Goal: Task Accomplishment & Management: Use online tool/utility

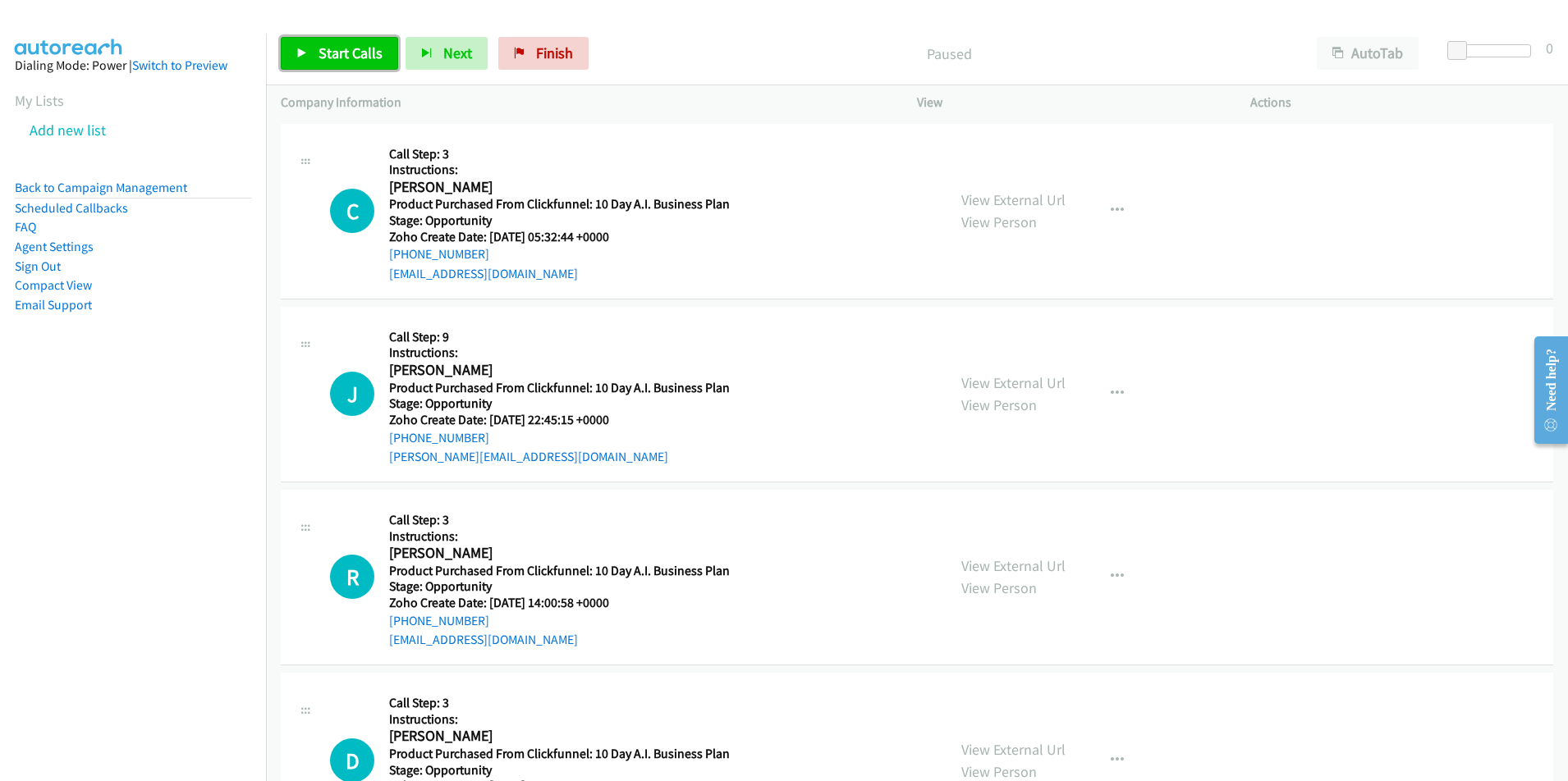
click at [338, 53] on span "Start Calls" at bounding box center [351, 52] width 64 height 19
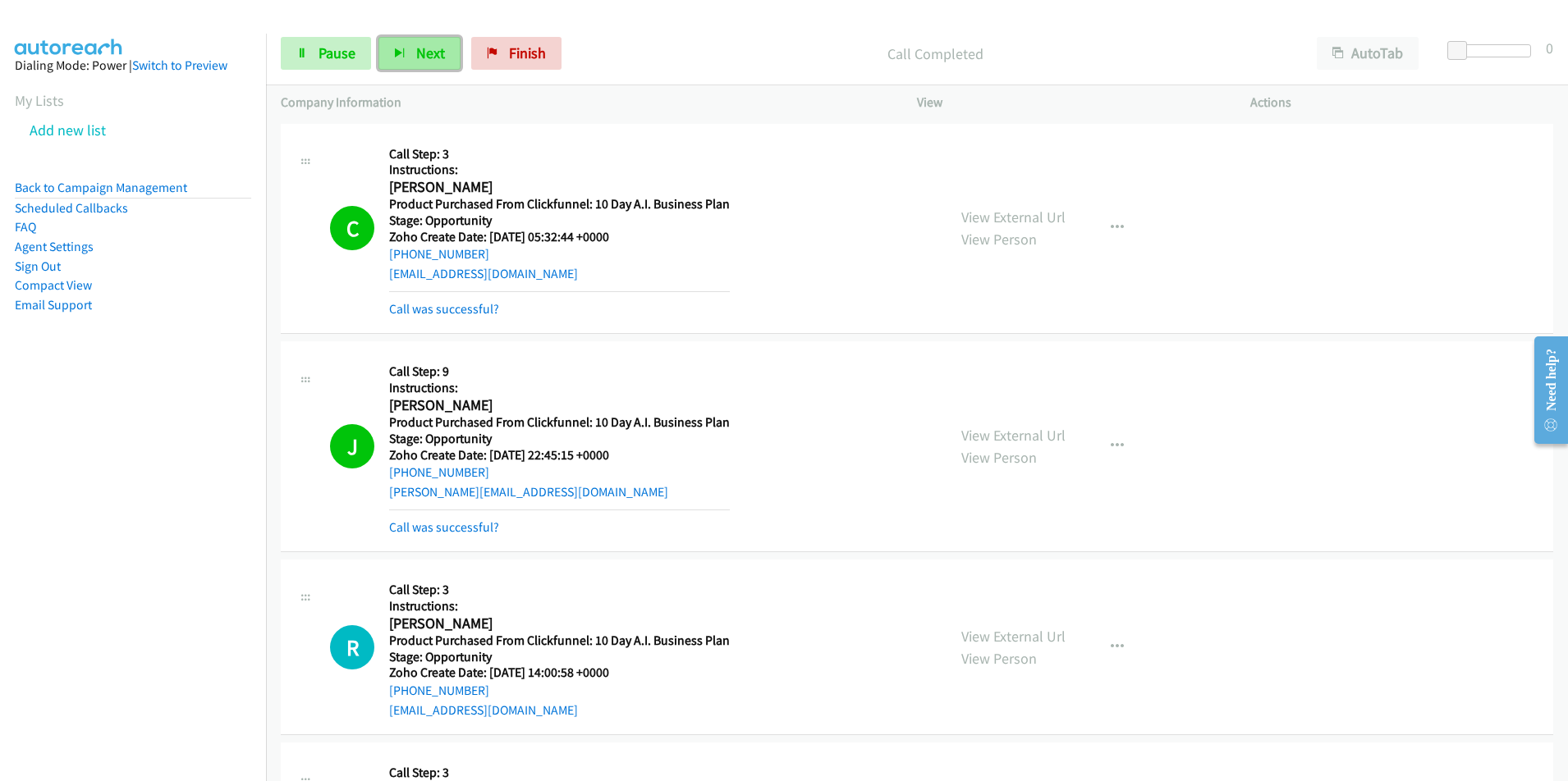
click at [427, 54] on span "Next" at bounding box center [431, 52] width 28 height 19
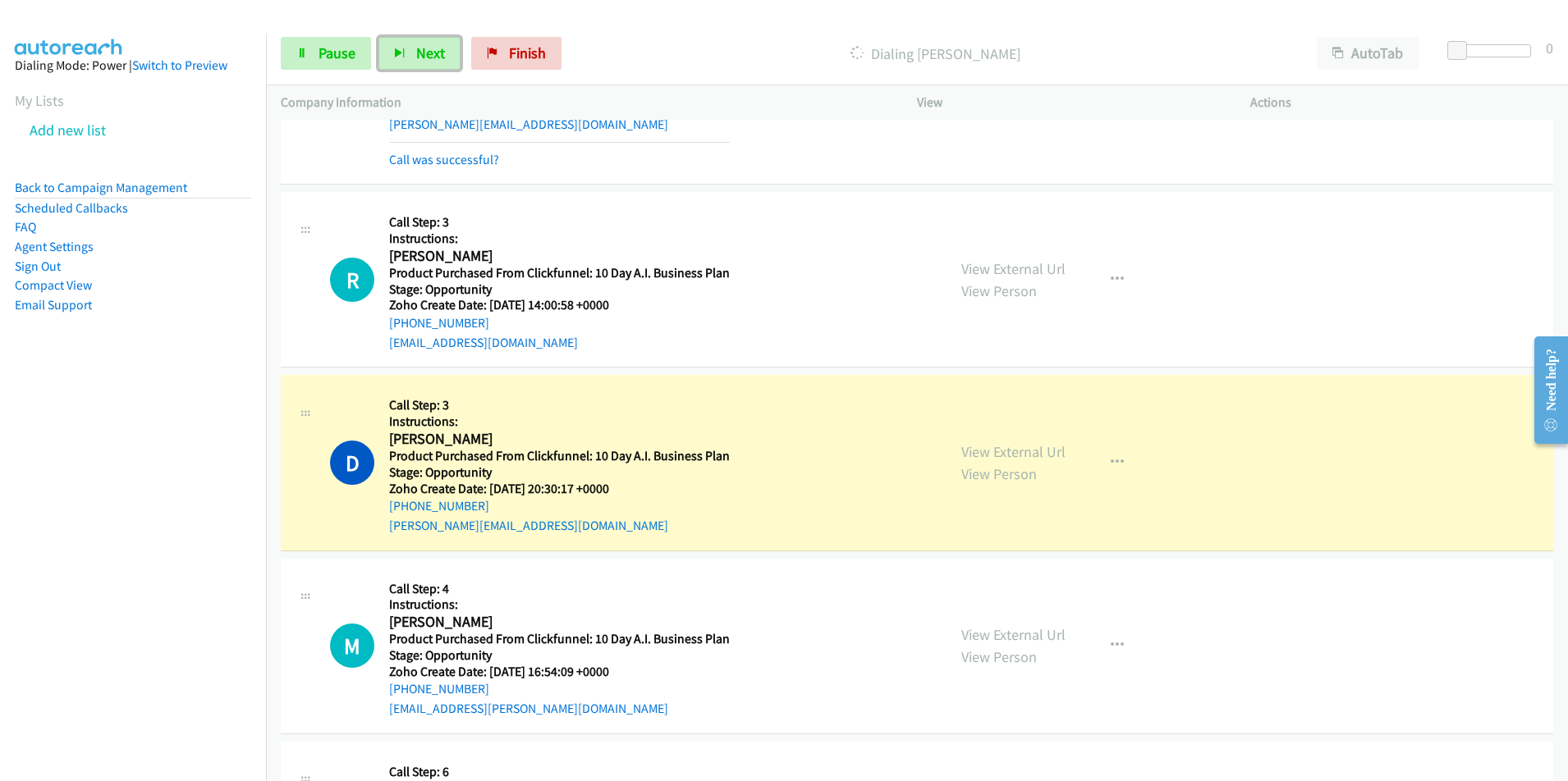
scroll to position [372, 0]
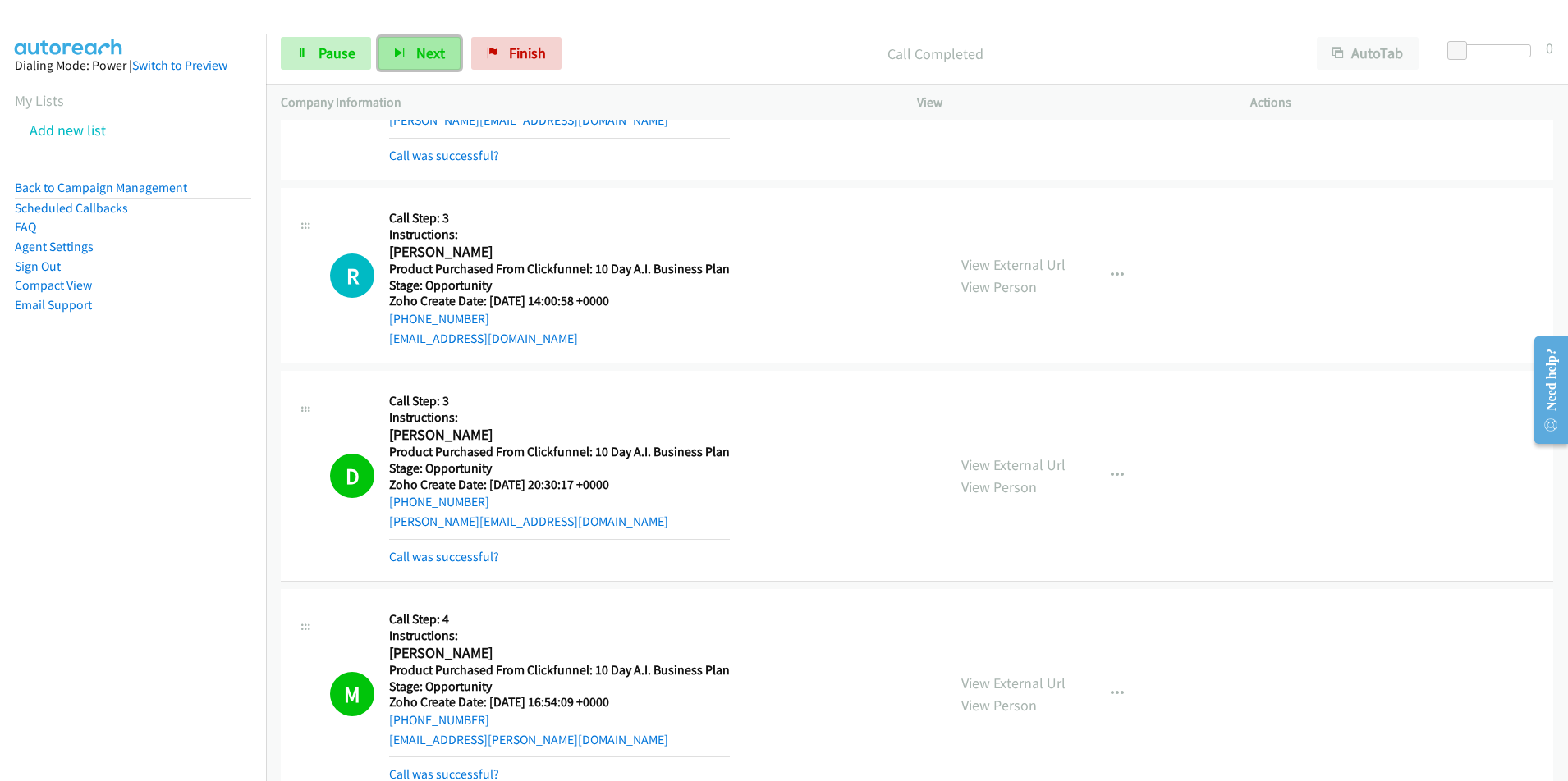
click at [424, 57] on span "Next" at bounding box center [431, 52] width 28 height 19
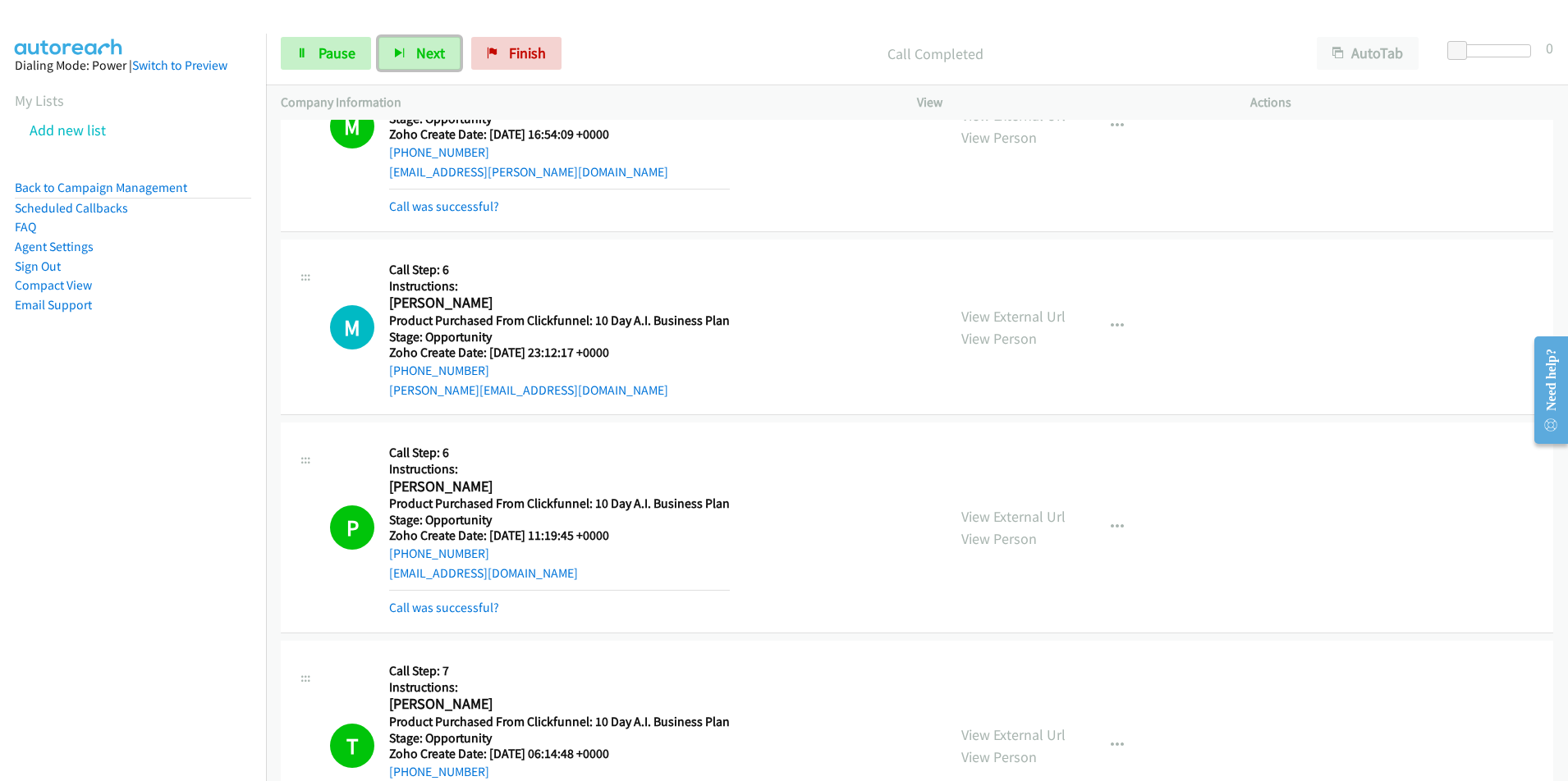
scroll to position [1507, 0]
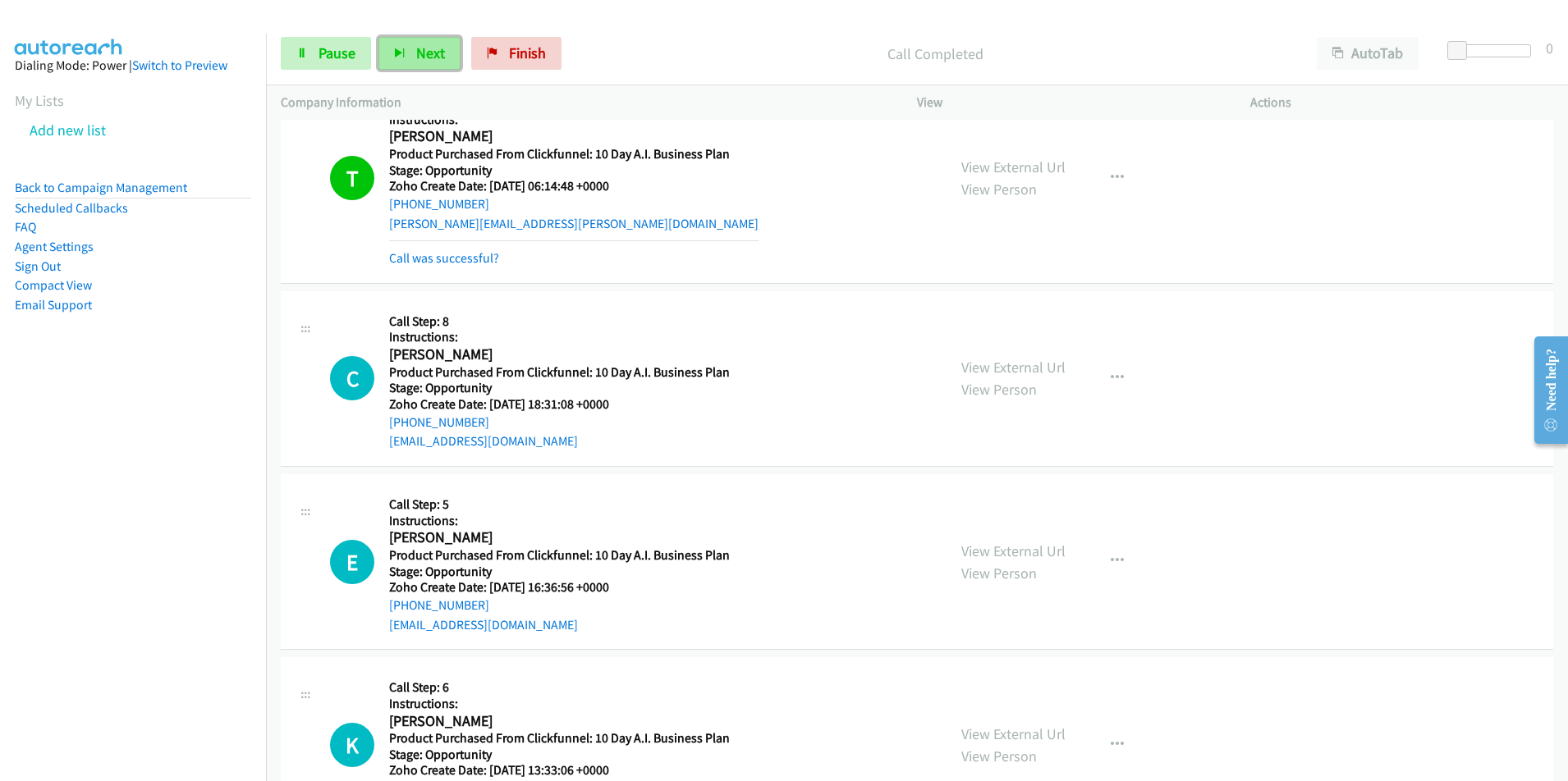
click at [416, 56] on span "Next" at bounding box center [431, 52] width 28 height 19
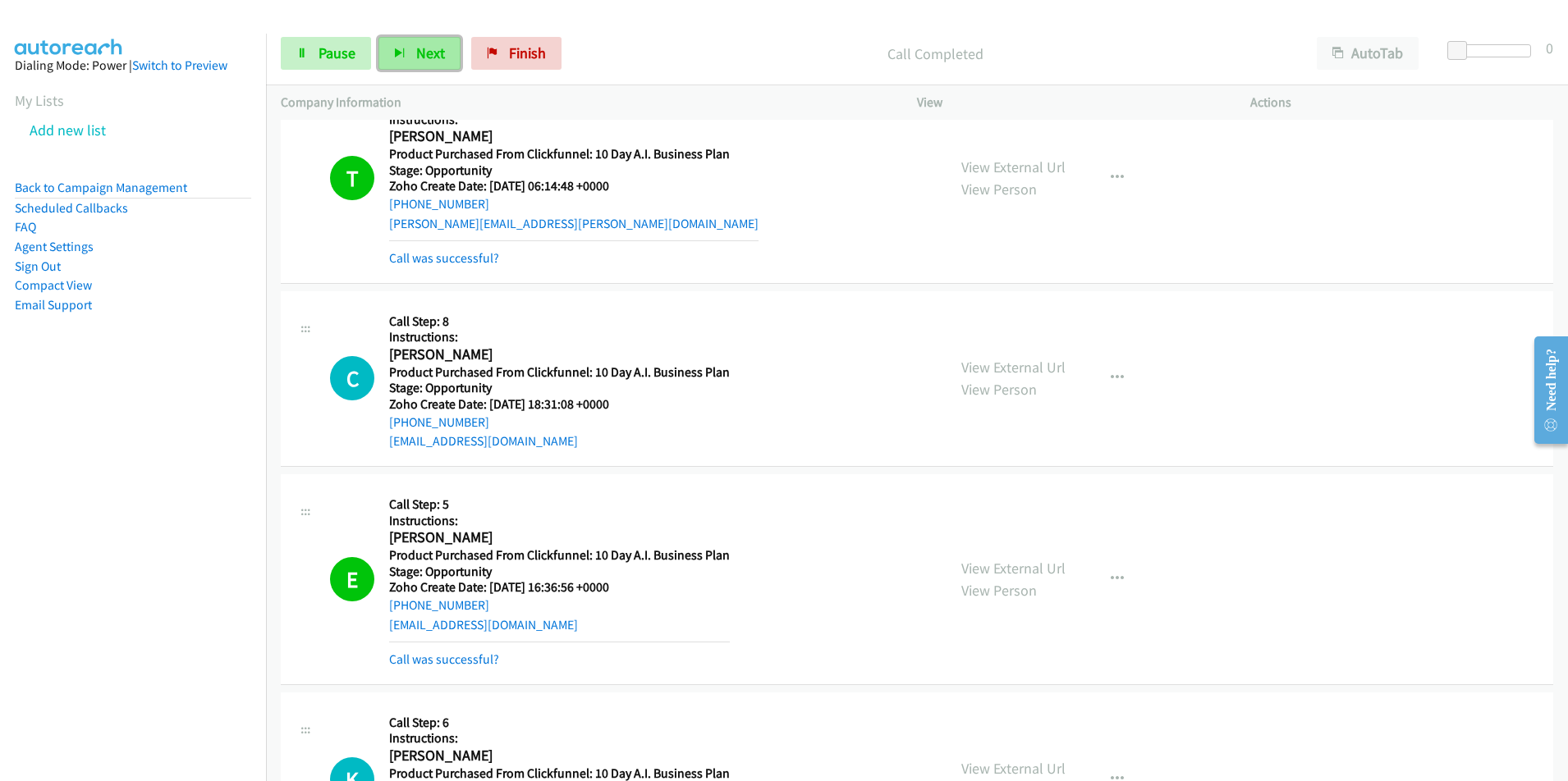
click at [415, 62] on button "Next" at bounding box center [419, 53] width 82 height 33
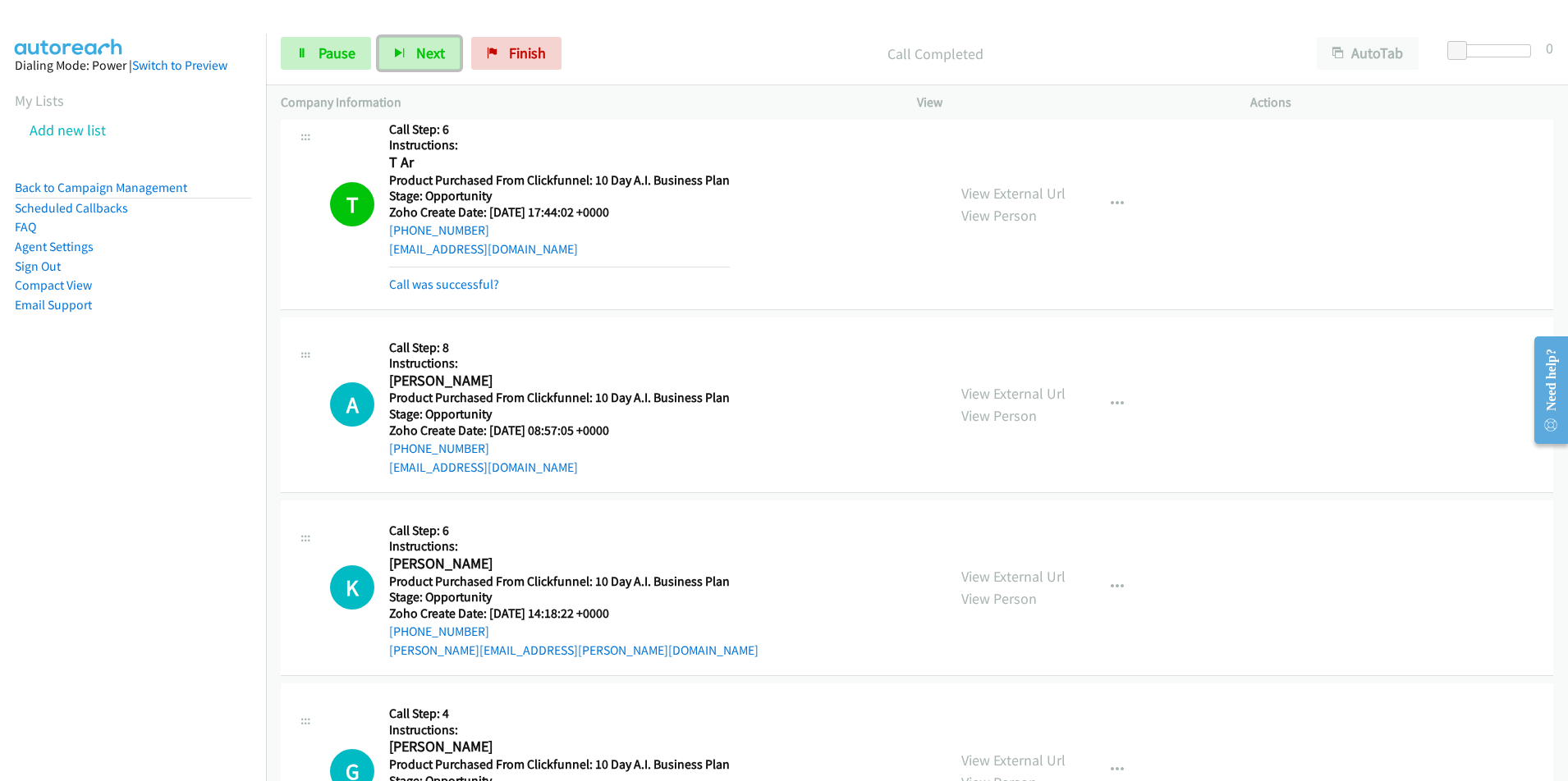
scroll to position [2479, 0]
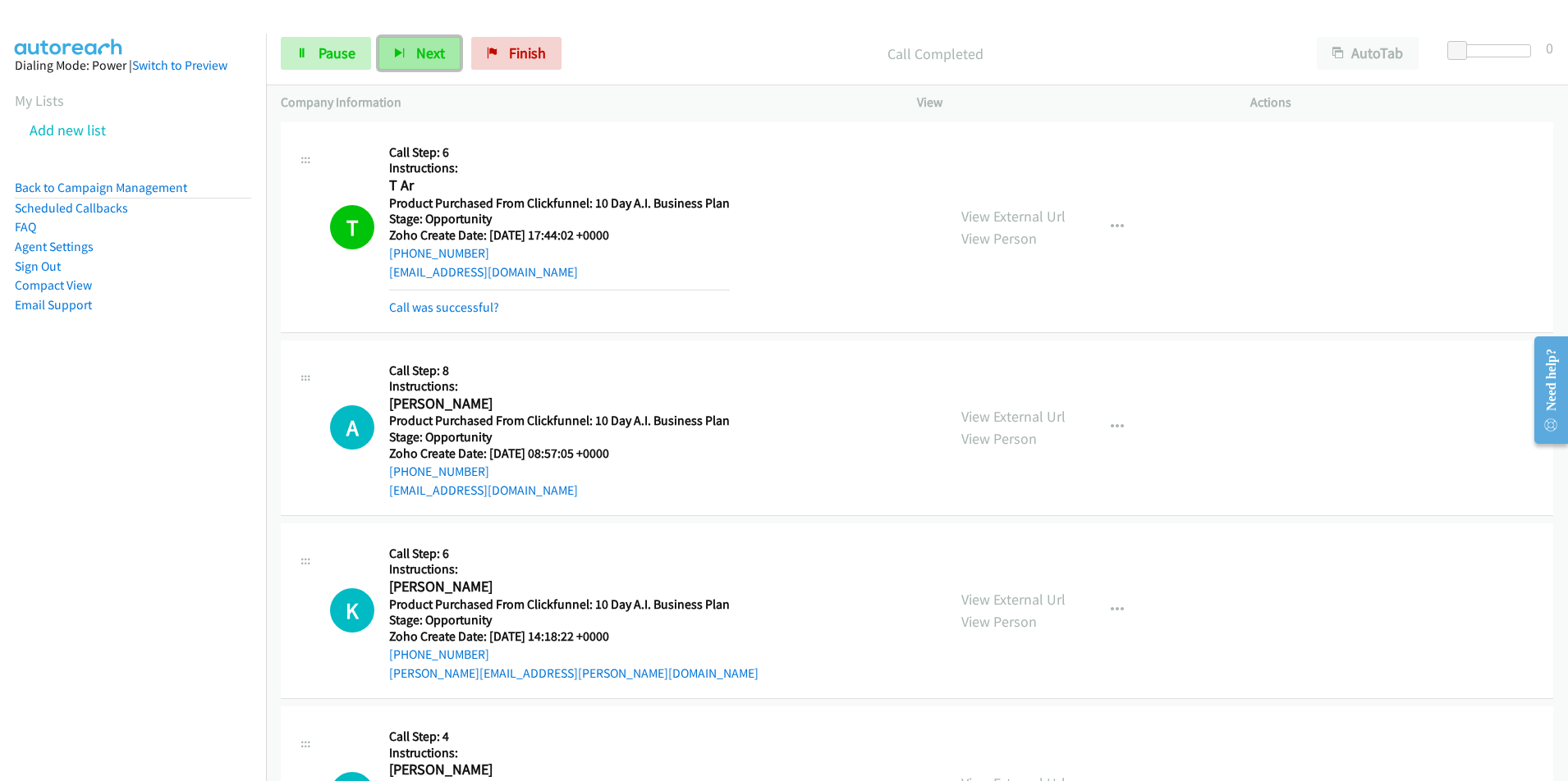
click at [420, 57] on span "Next" at bounding box center [431, 52] width 28 height 19
click at [408, 50] on button "Next" at bounding box center [419, 53] width 82 height 33
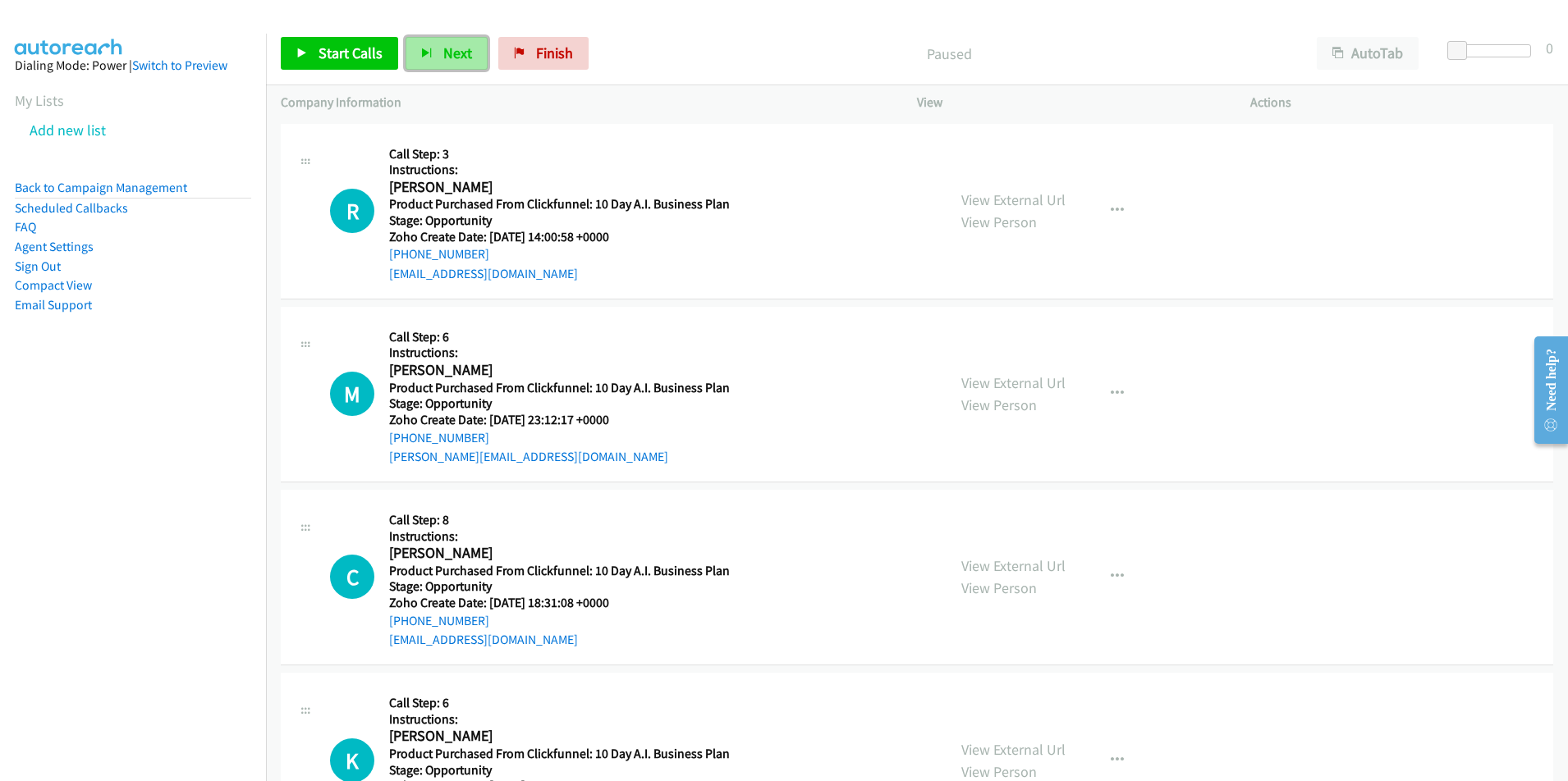
click at [456, 65] on button "Next" at bounding box center [447, 53] width 82 height 33
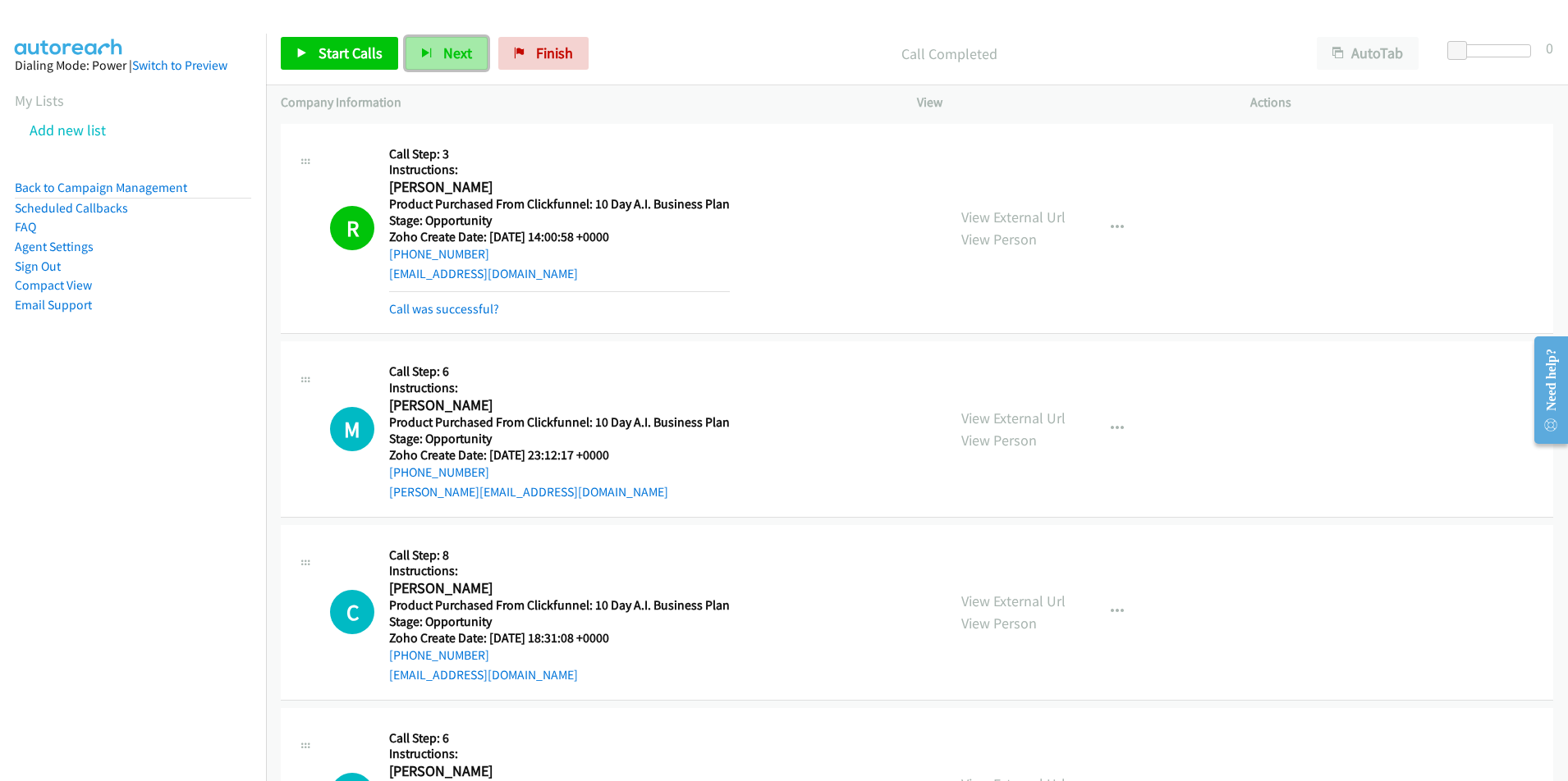
click at [458, 58] on span "Next" at bounding box center [457, 52] width 28 height 19
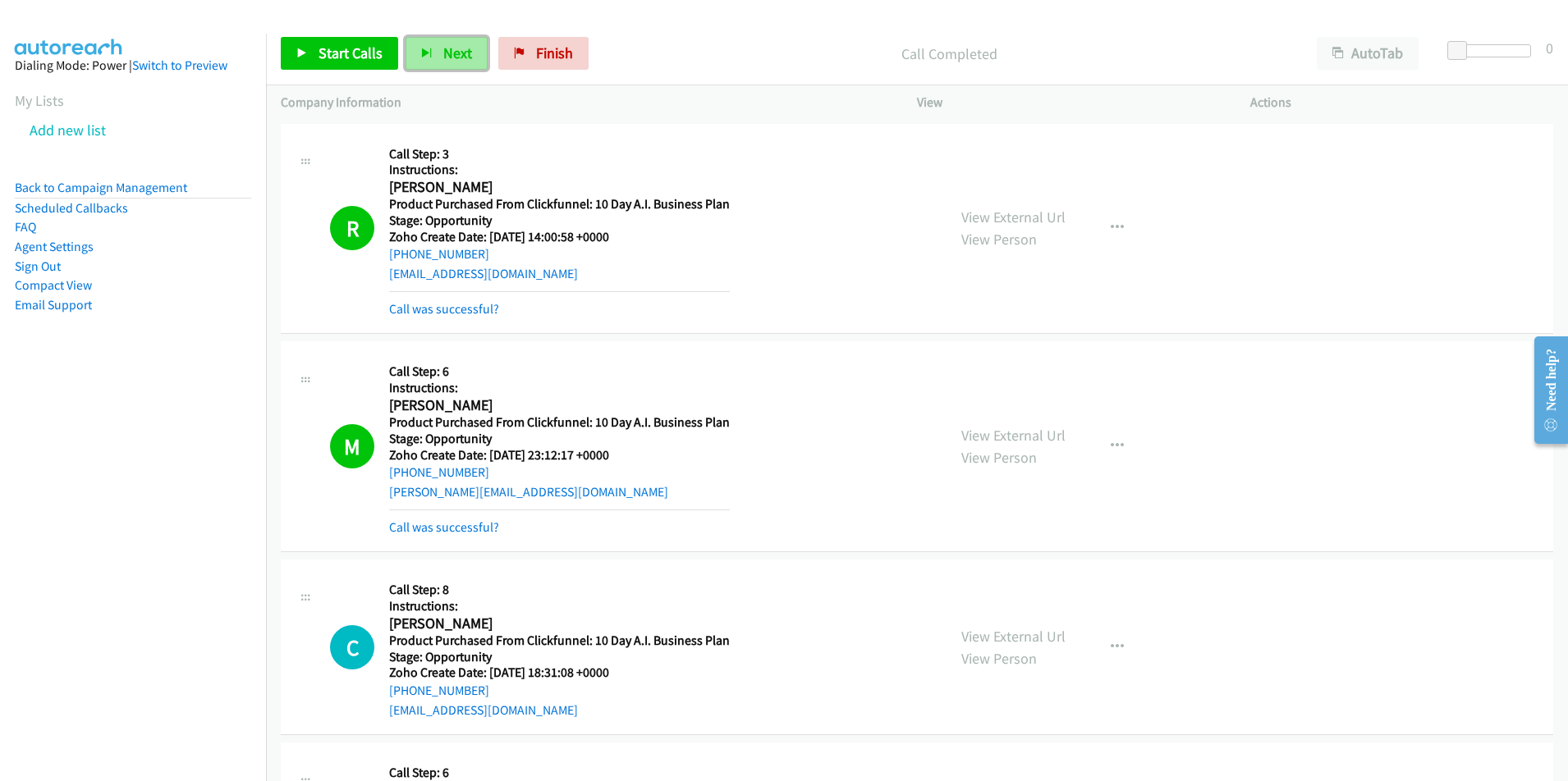
click at [455, 61] on span "Next" at bounding box center [457, 52] width 28 height 19
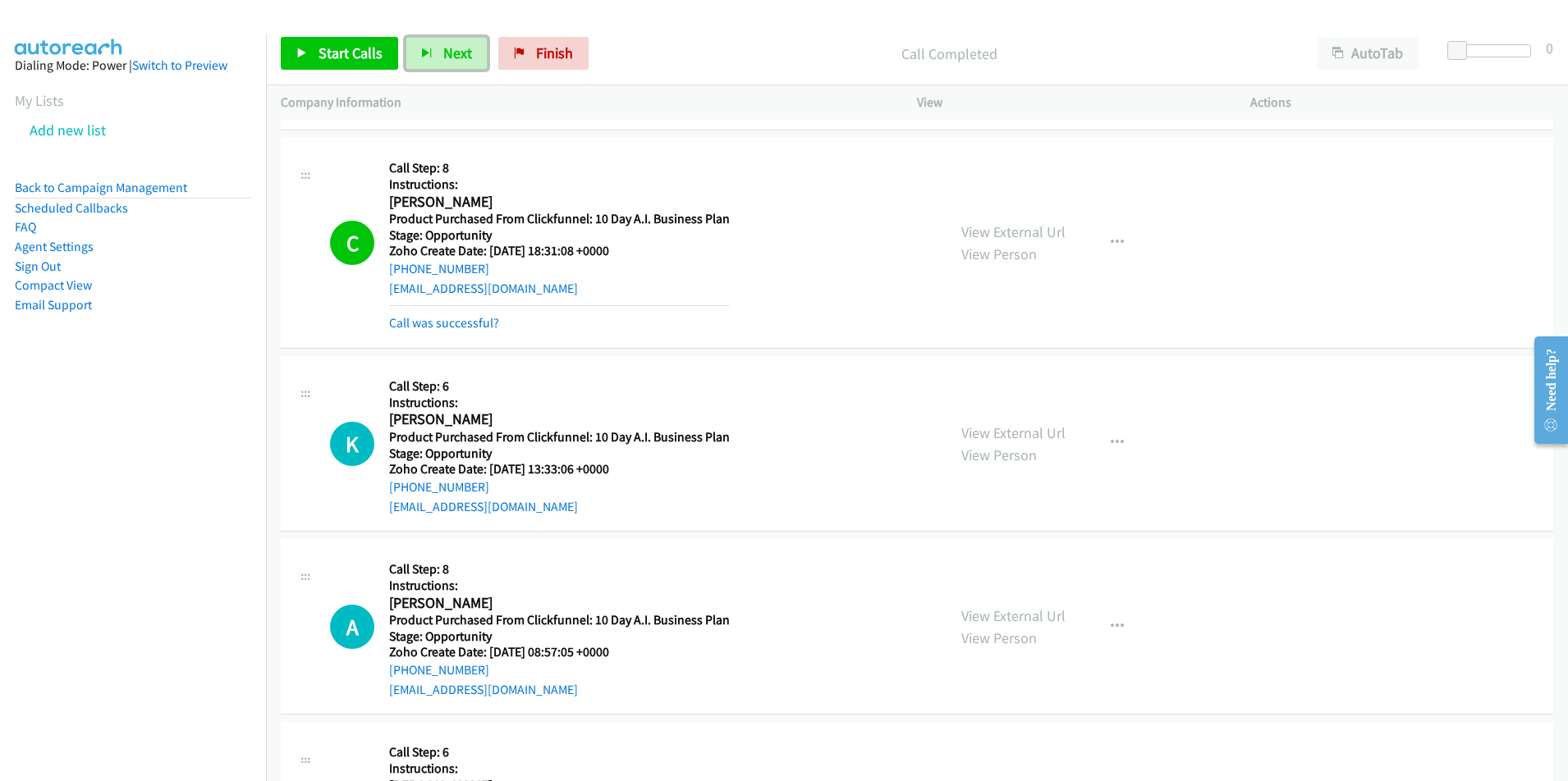
scroll to position [467, 0]
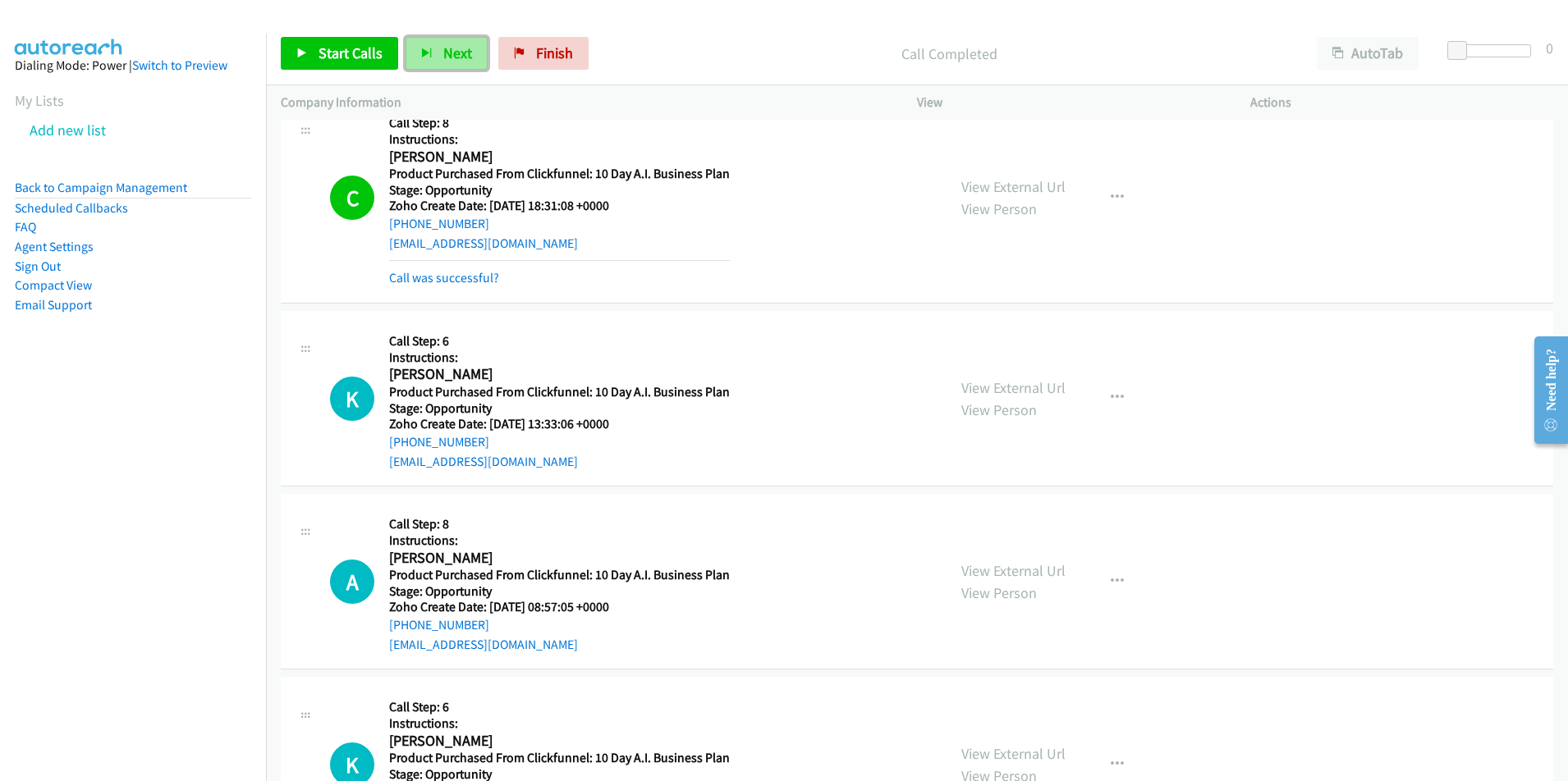
click at [451, 58] on span "Next" at bounding box center [457, 52] width 28 height 19
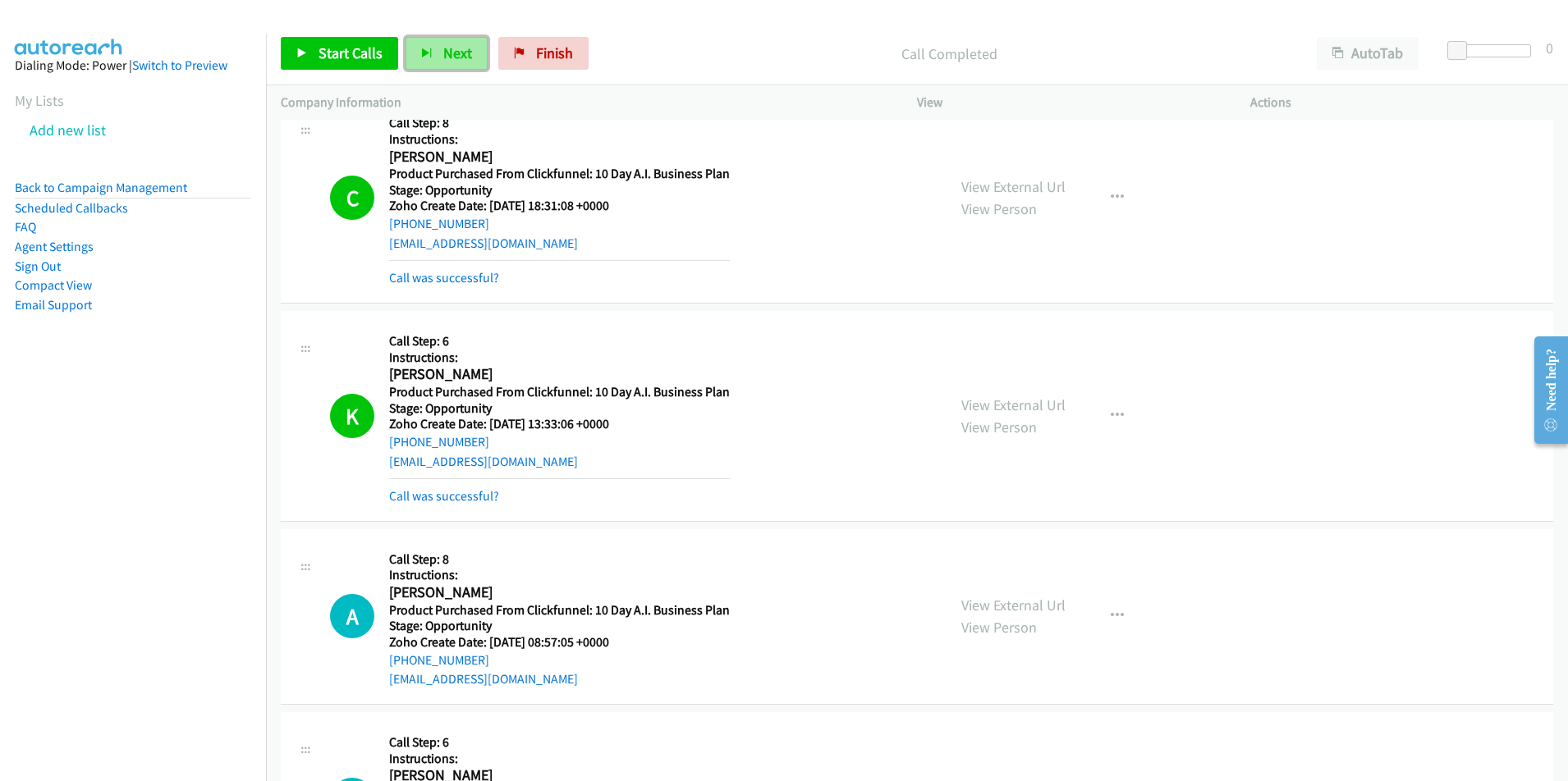
click at [454, 57] on span "Next" at bounding box center [457, 52] width 28 height 19
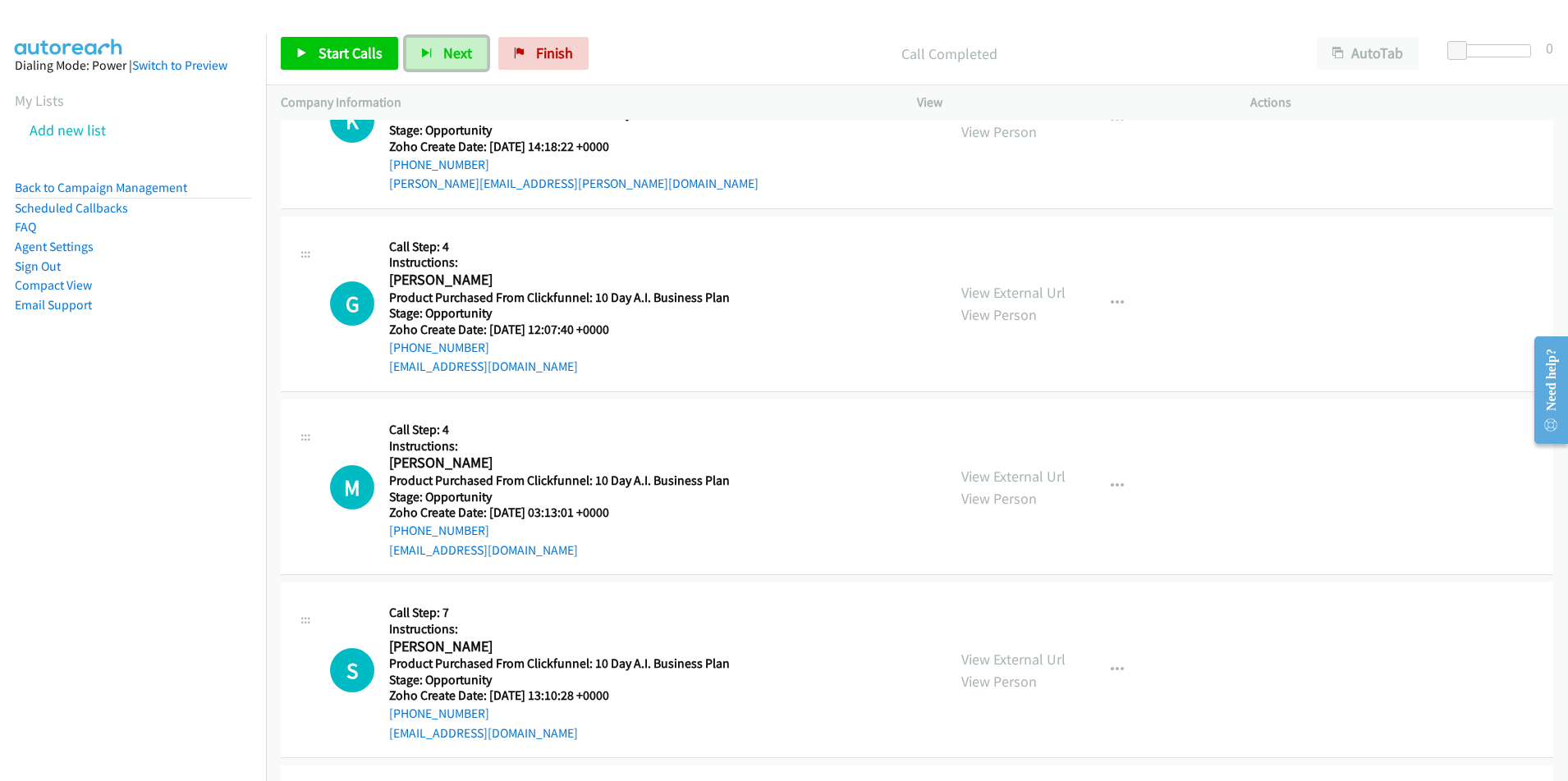
scroll to position [1092, 0]
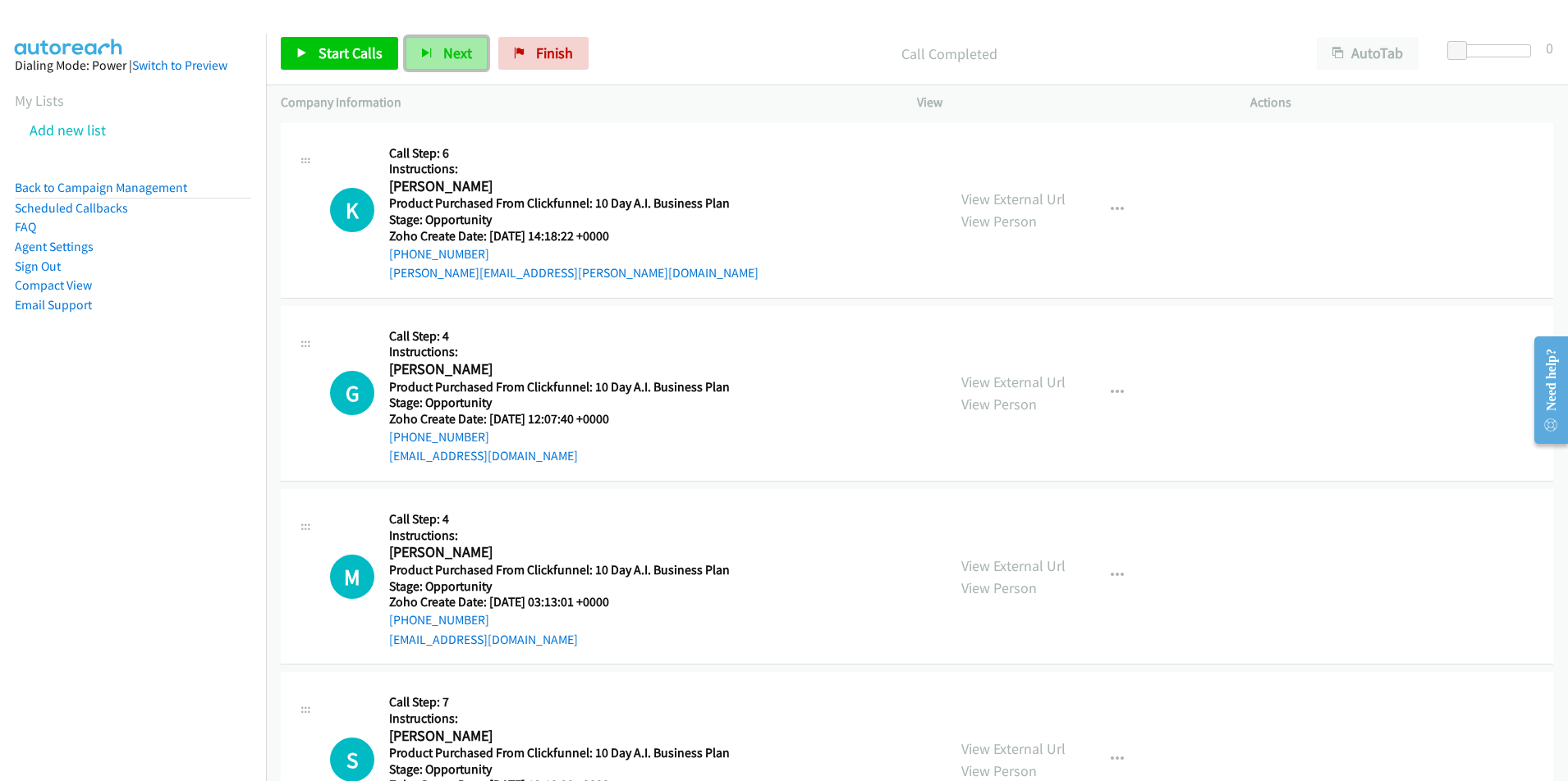
click at [447, 64] on button "Next" at bounding box center [447, 53] width 82 height 33
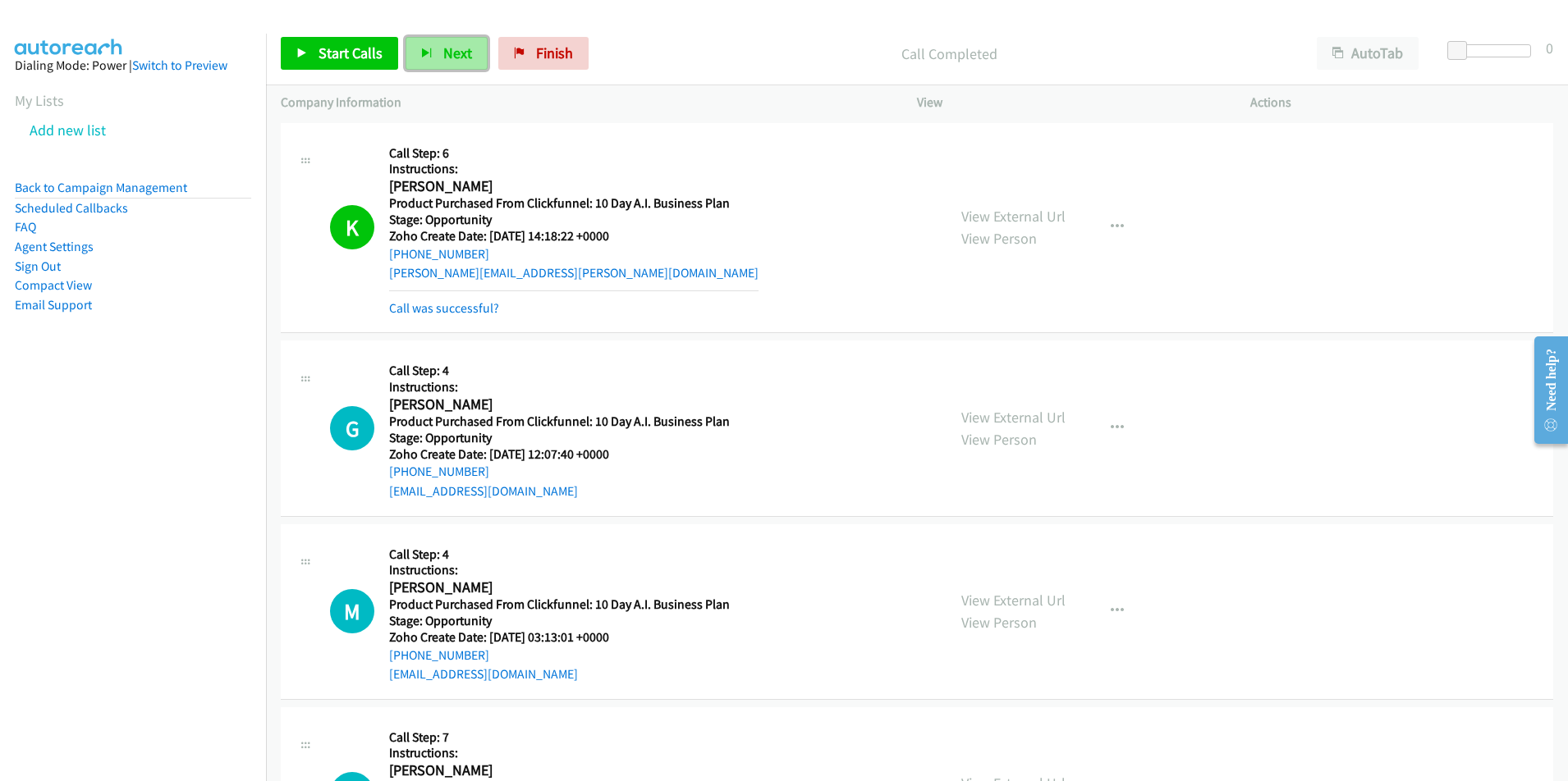
click at [440, 56] on button "Next" at bounding box center [447, 53] width 82 height 33
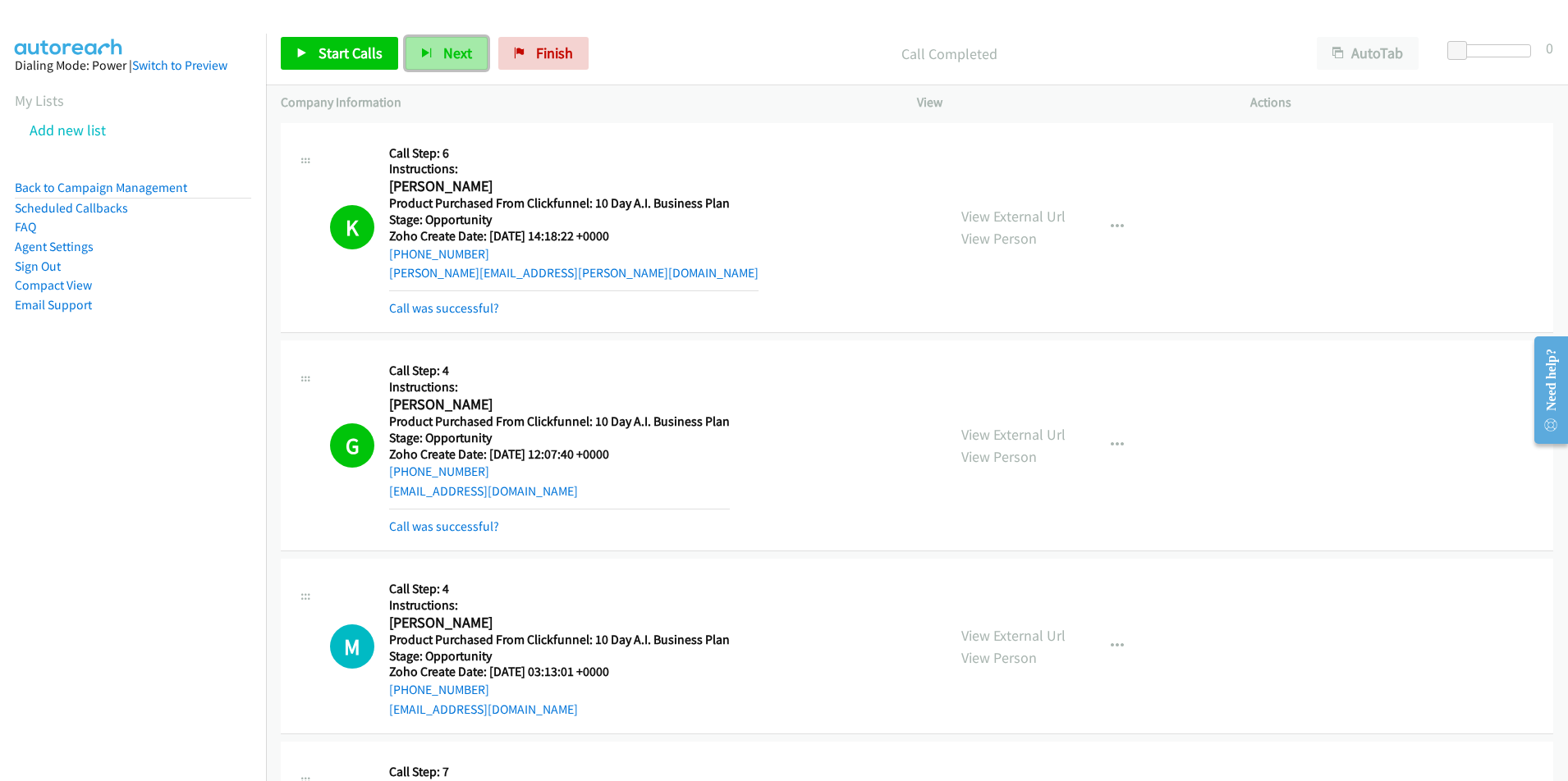
click at [448, 54] on span "Next" at bounding box center [457, 52] width 28 height 19
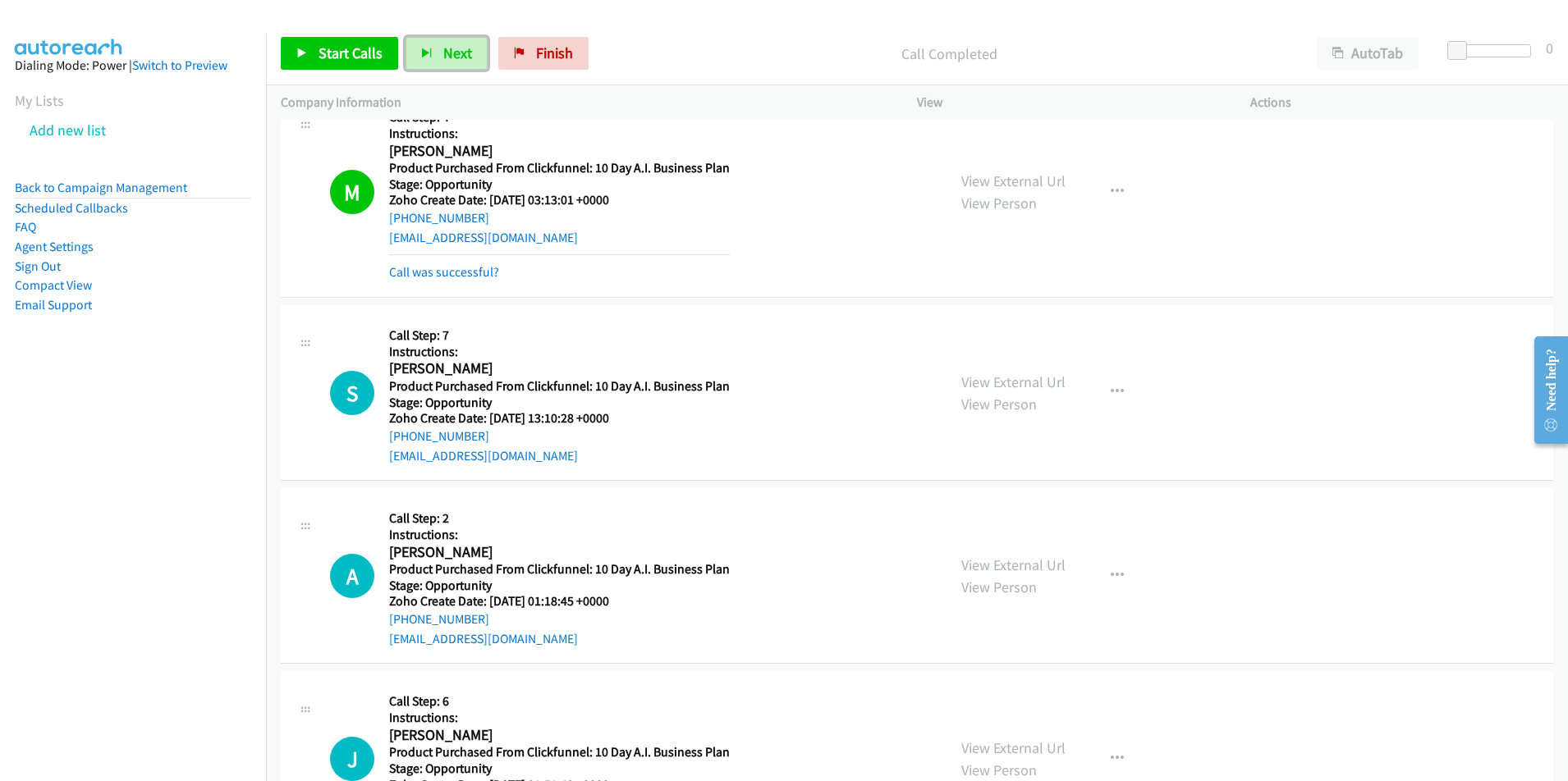
scroll to position [1585, 0]
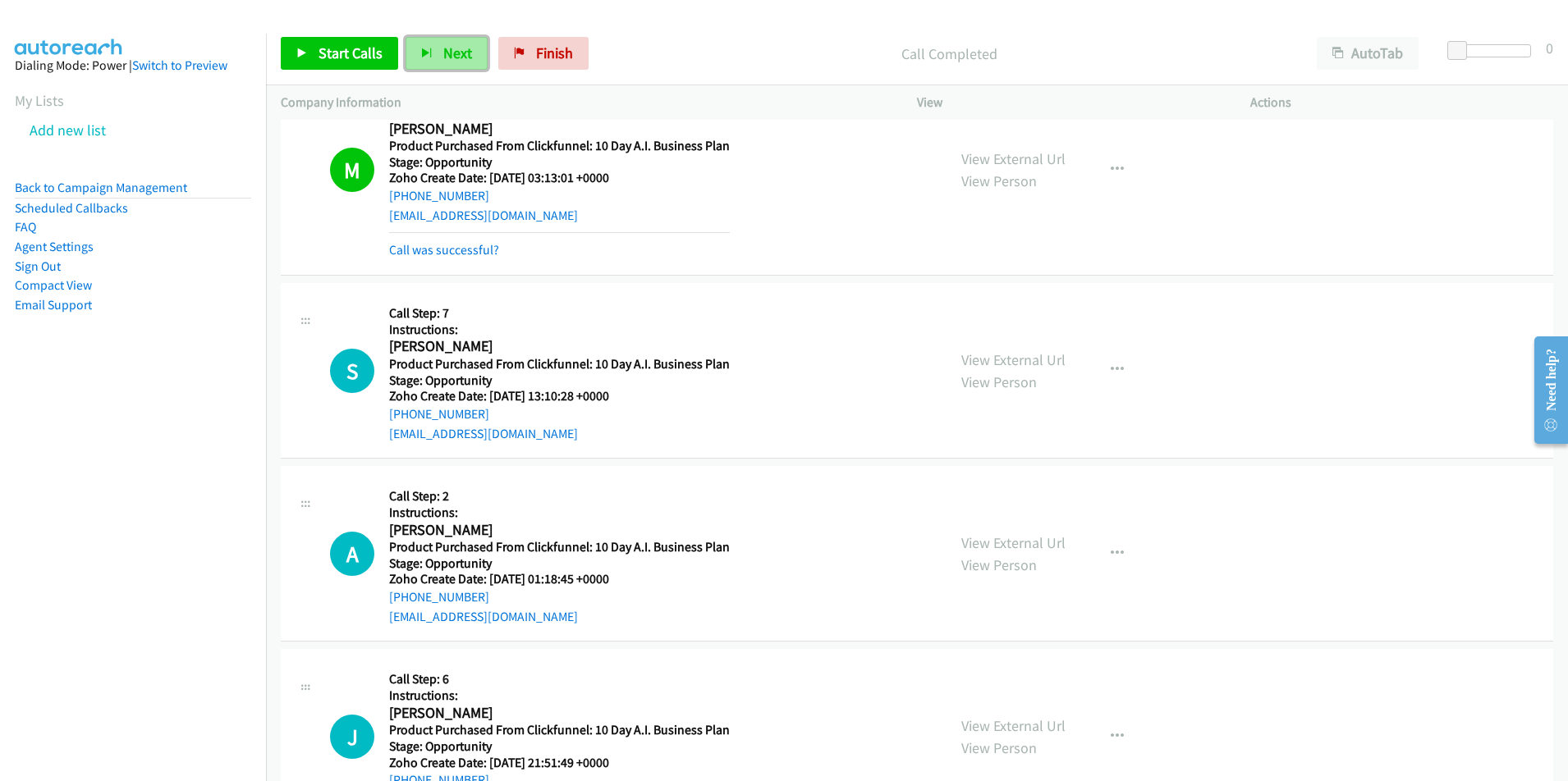
click at [444, 44] on span "Next" at bounding box center [457, 52] width 28 height 19
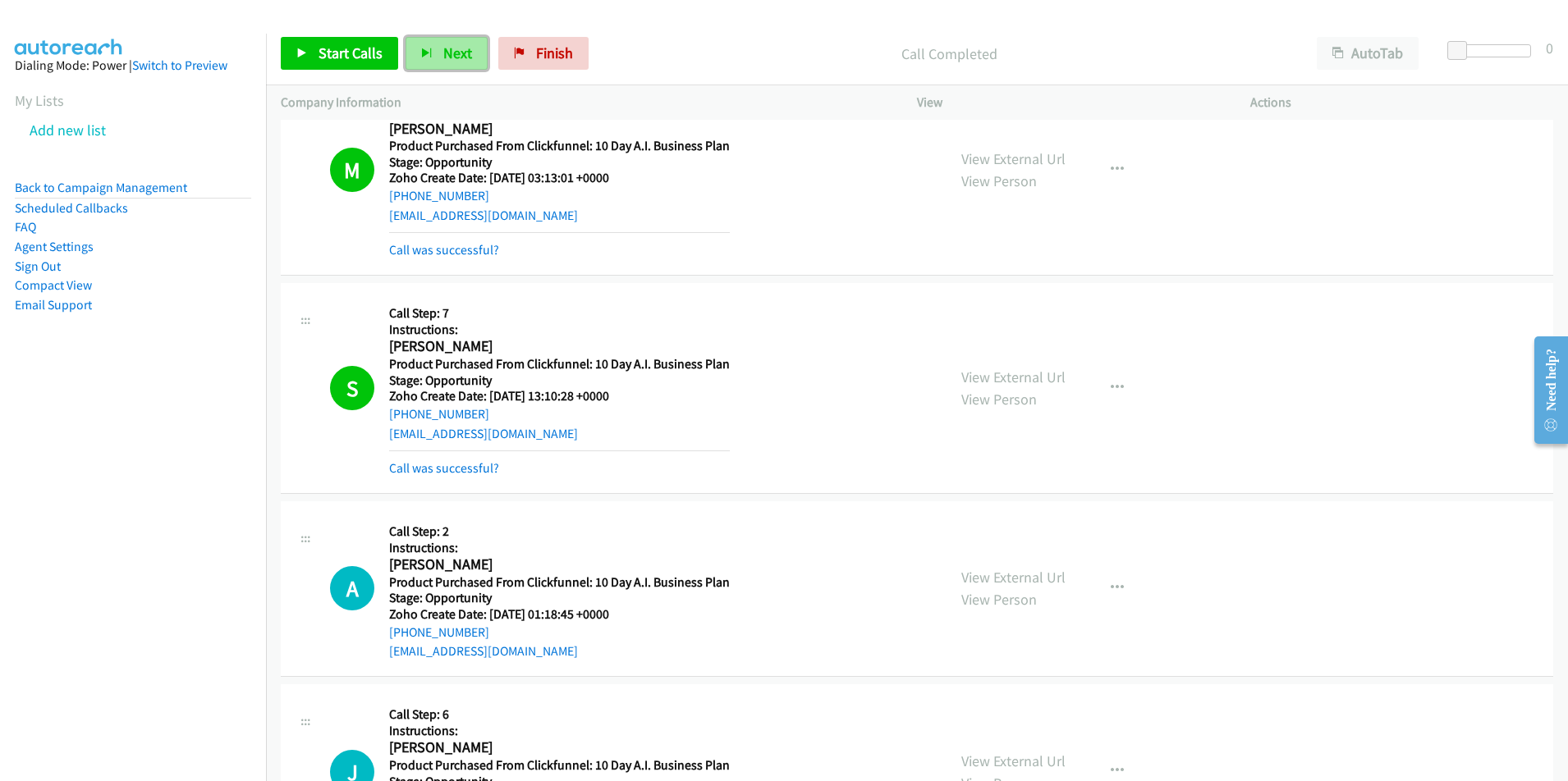
click at [452, 42] on button "Next" at bounding box center [447, 53] width 82 height 33
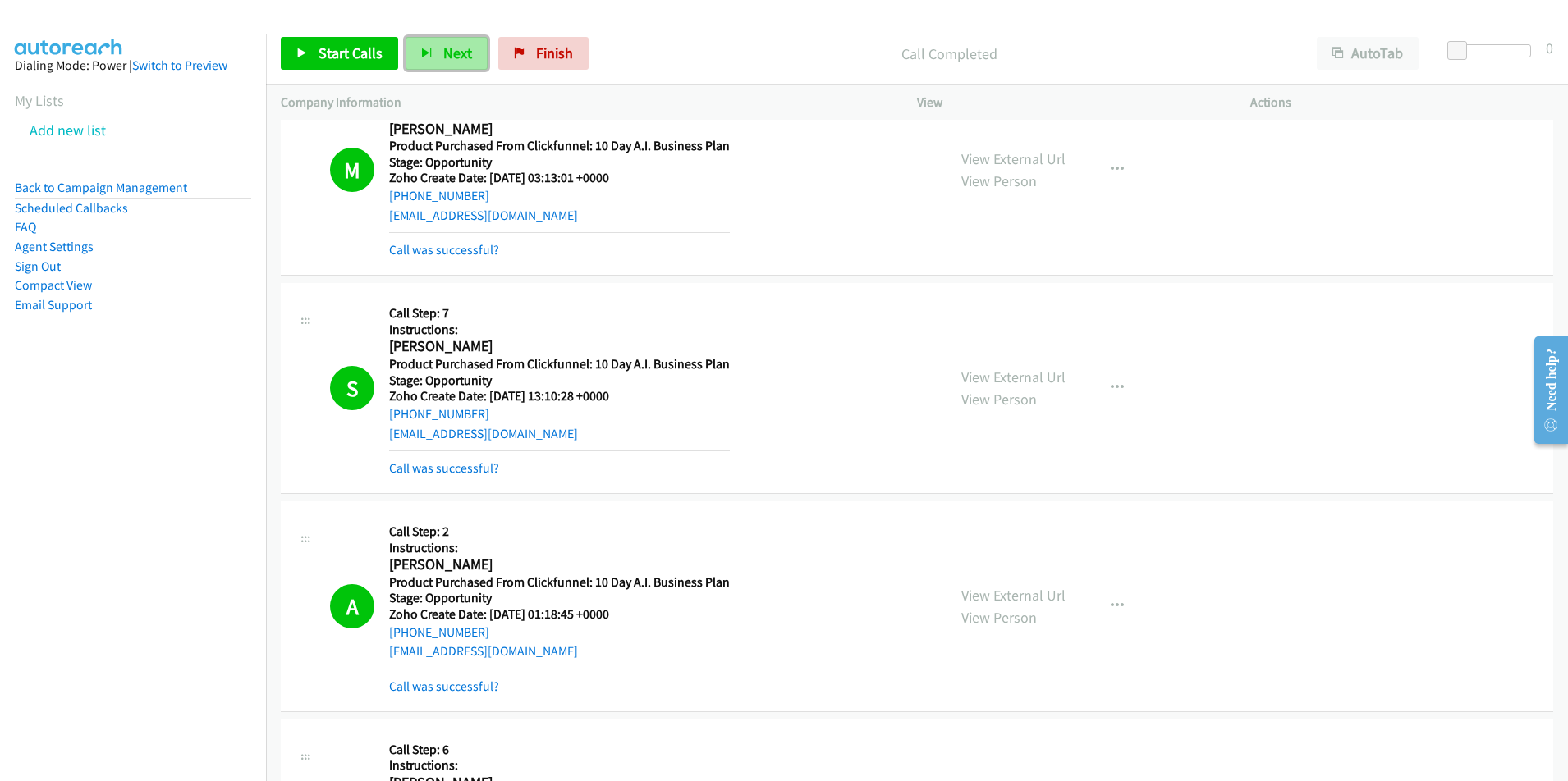
click at [438, 51] on button "Next" at bounding box center [447, 53] width 82 height 33
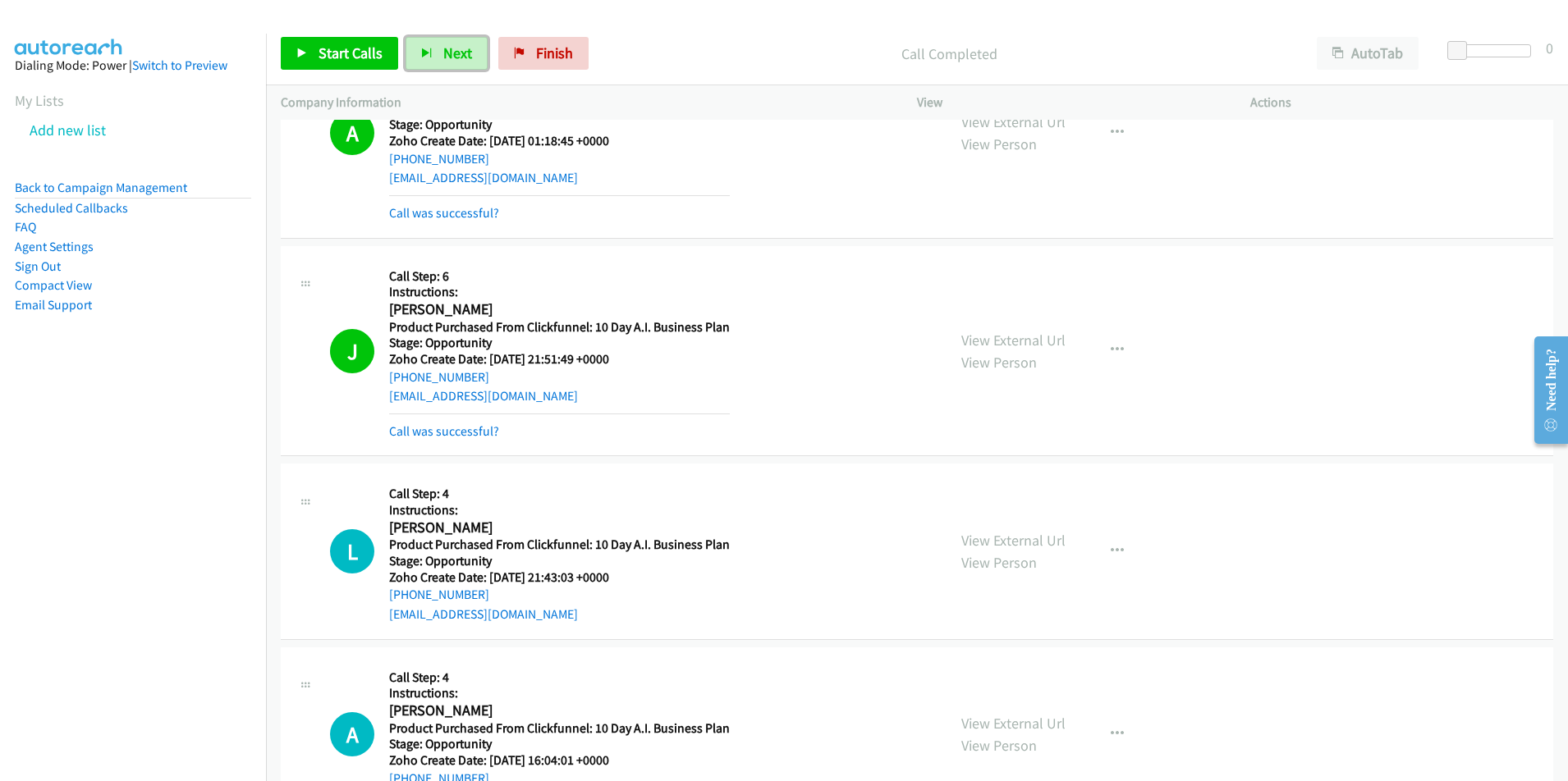
scroll to position [2195, 0]
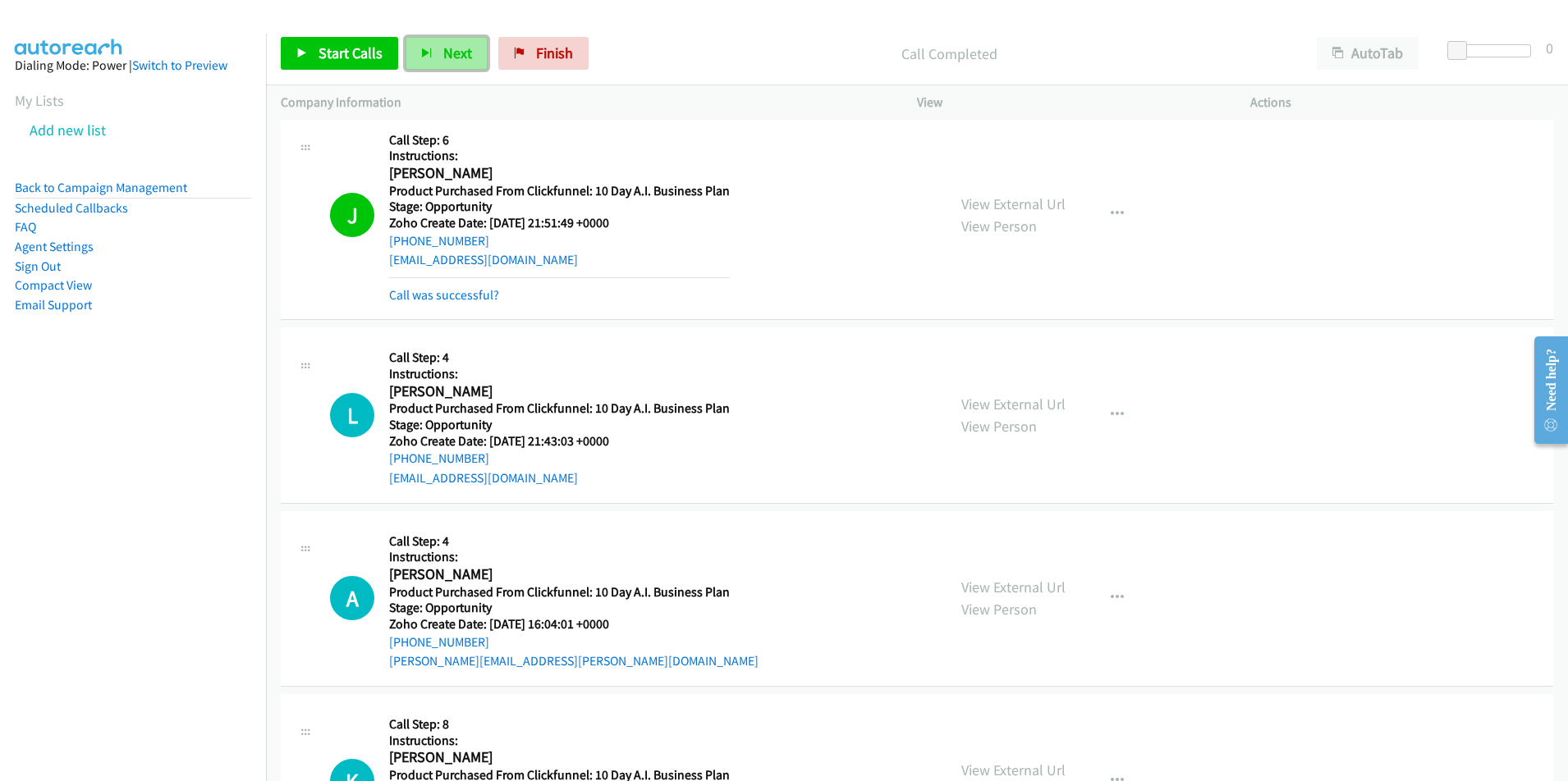
click at [458, 58] on span "Next" at bounding box center [457, 52] width 28 height 19
click at [452, 55] on span "Next" at bounding box center [457, 52] width 28 height 19
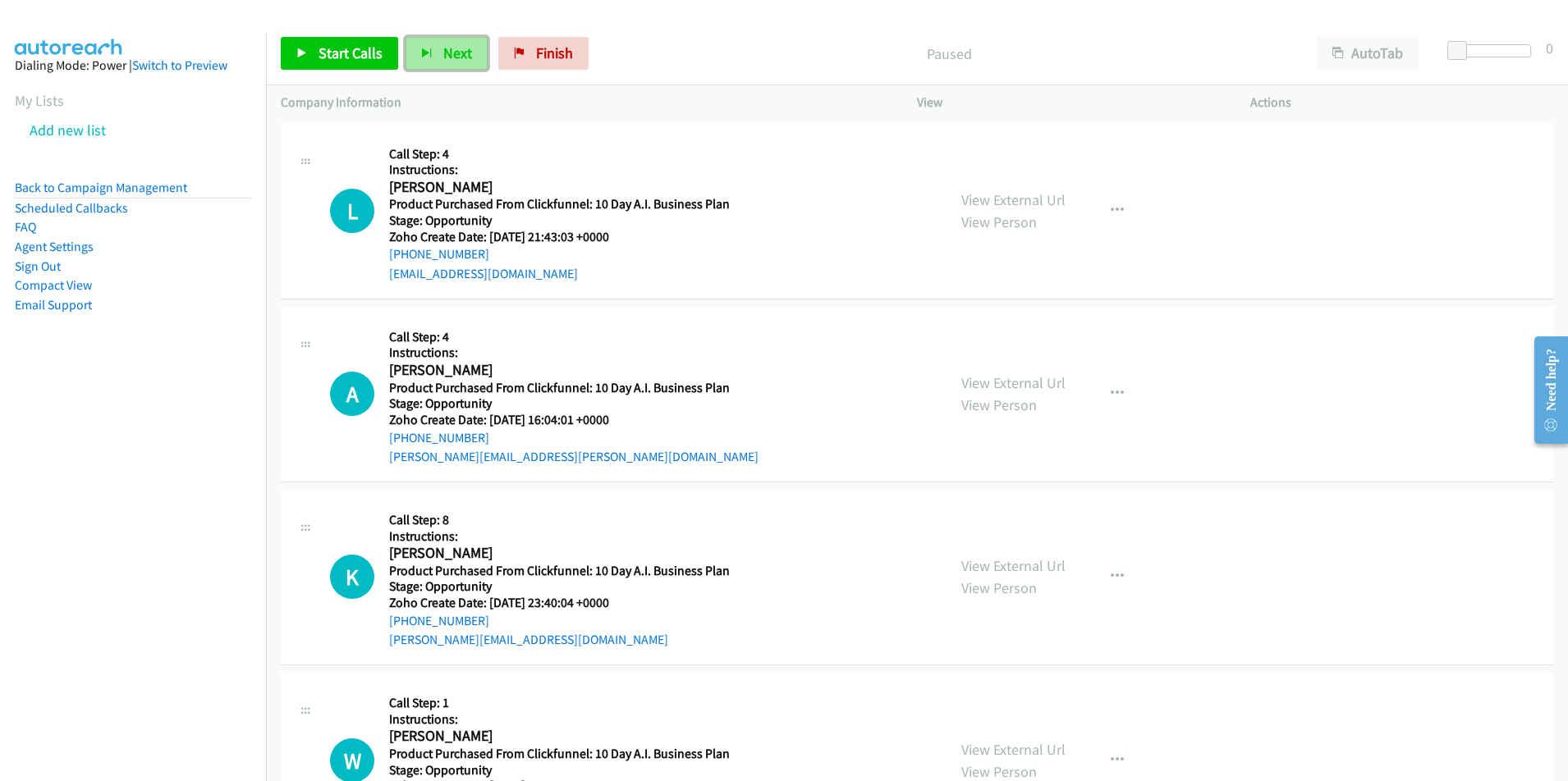
click at [424, 50] on icon "button" at bounding box center [426, 54] width 12 height 12
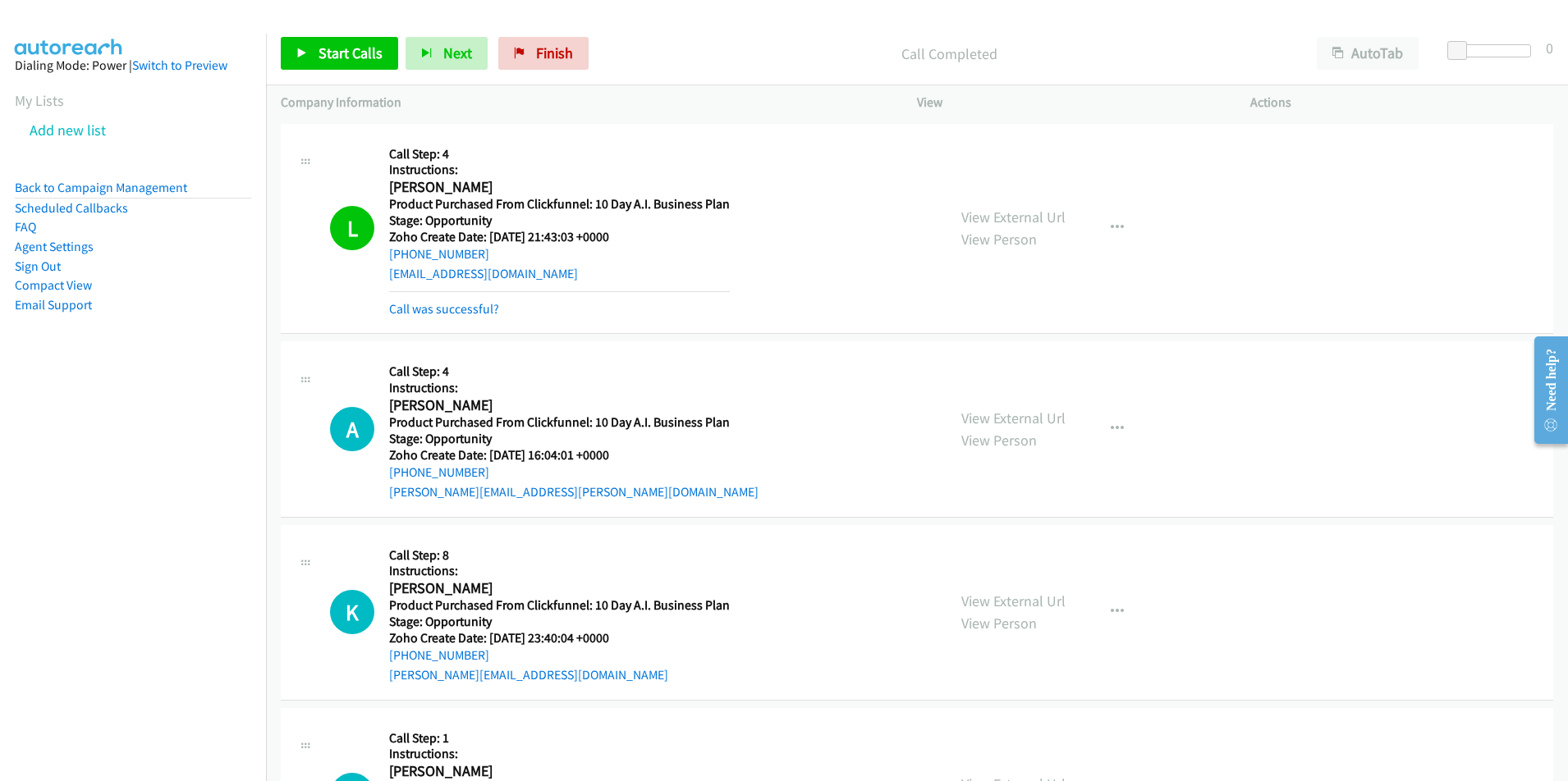
click at [531, 282] on div "lancepetter@gmail.com" at bounding box center [559, 274] width 341 height 20
click at [382, 274] on div "L Callback Scheduled Call Step: 4 Instructions: Lance Petter America/New_York P…" at bounding box center [631, 228] width 602 height 180
copy link "lancepetter@gmail.com"
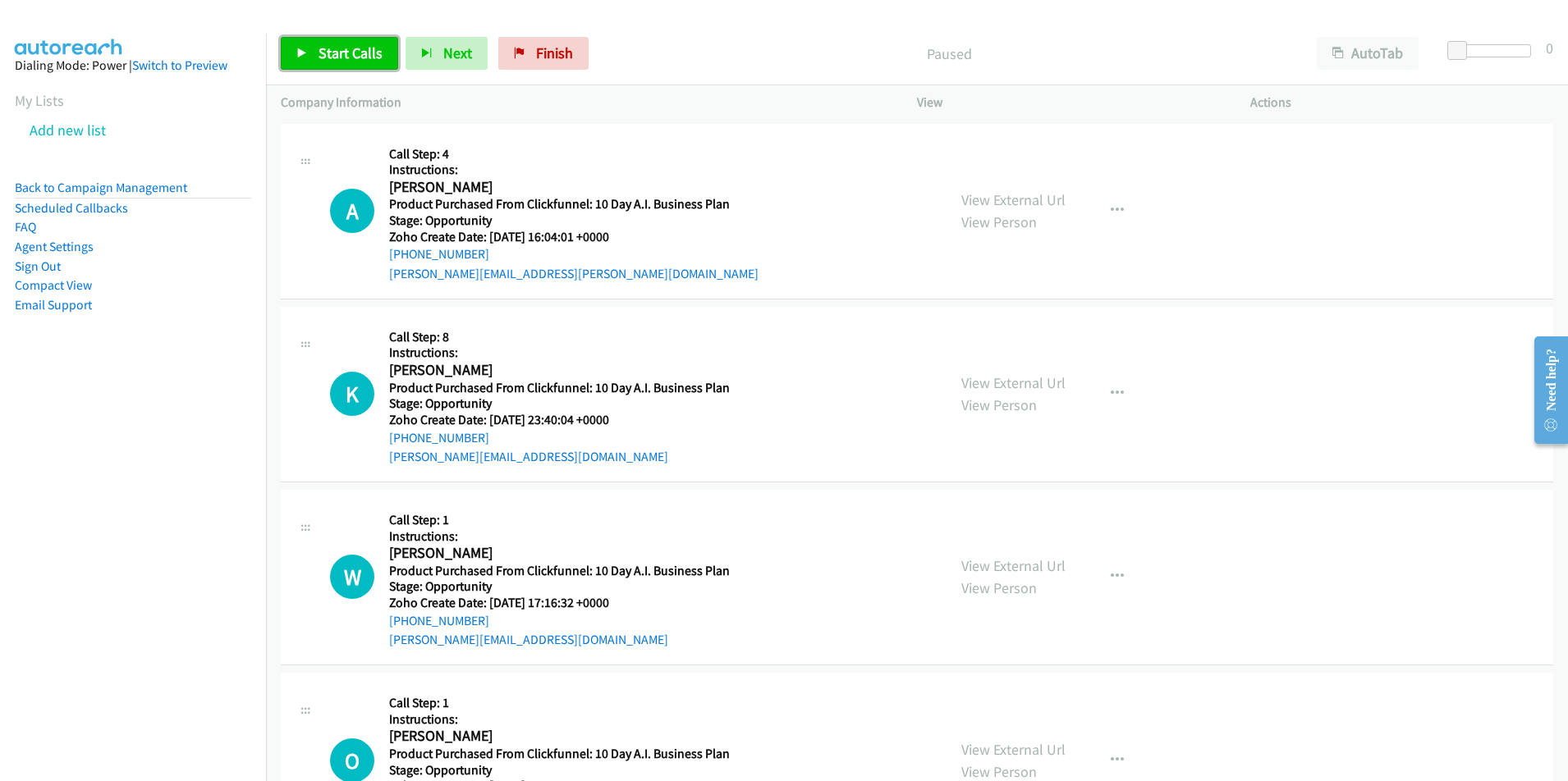
click at [350, 44] on span "Start Calls" at bounding box center [351, 52] width 64 height 19
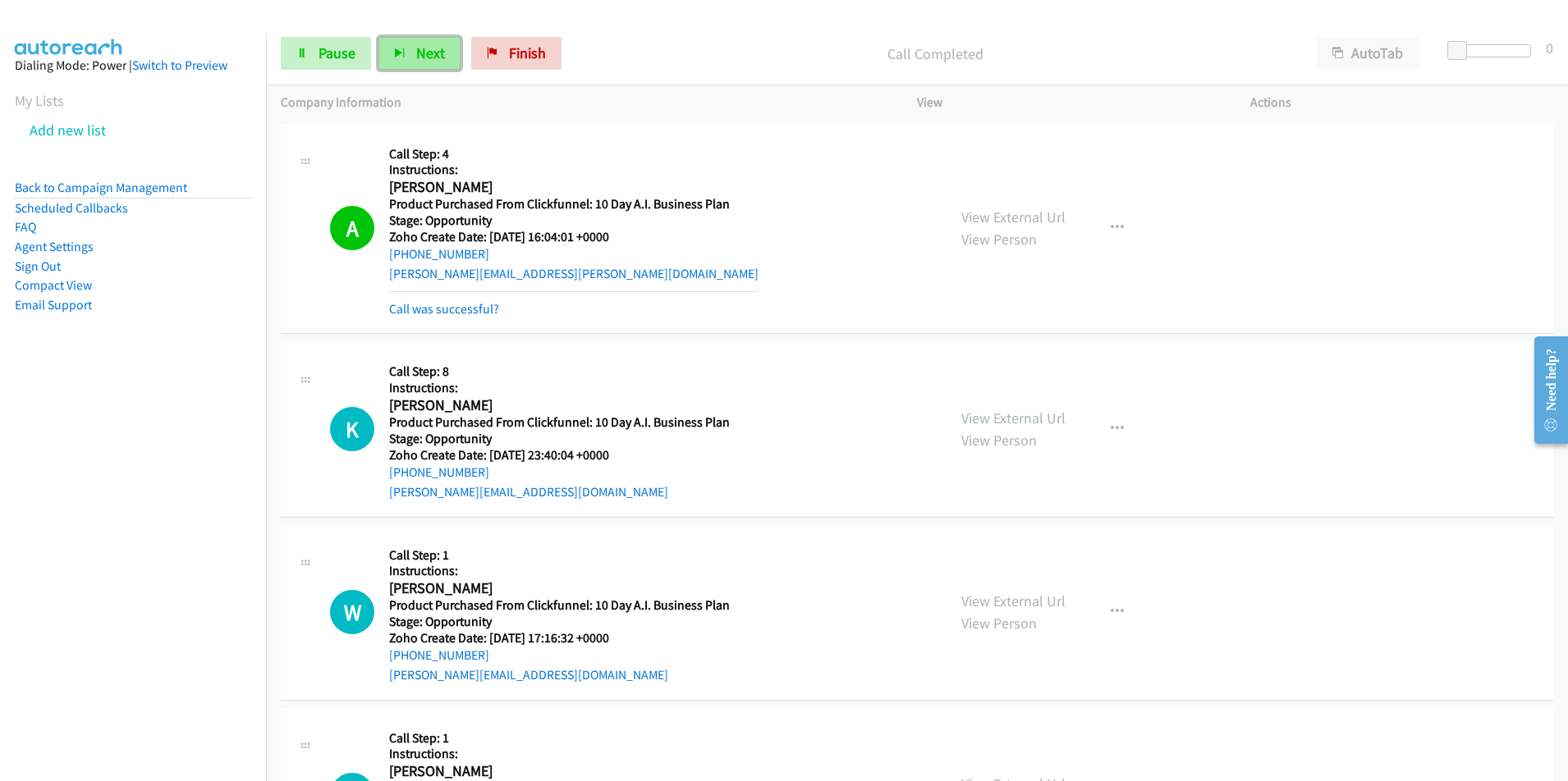
click at [418, 57] on span "Next" at bounding box center [431, 52] width 28 height 19
click at [416, 59] on span "Next" at bounding box center [431, 52] width 28 height 19
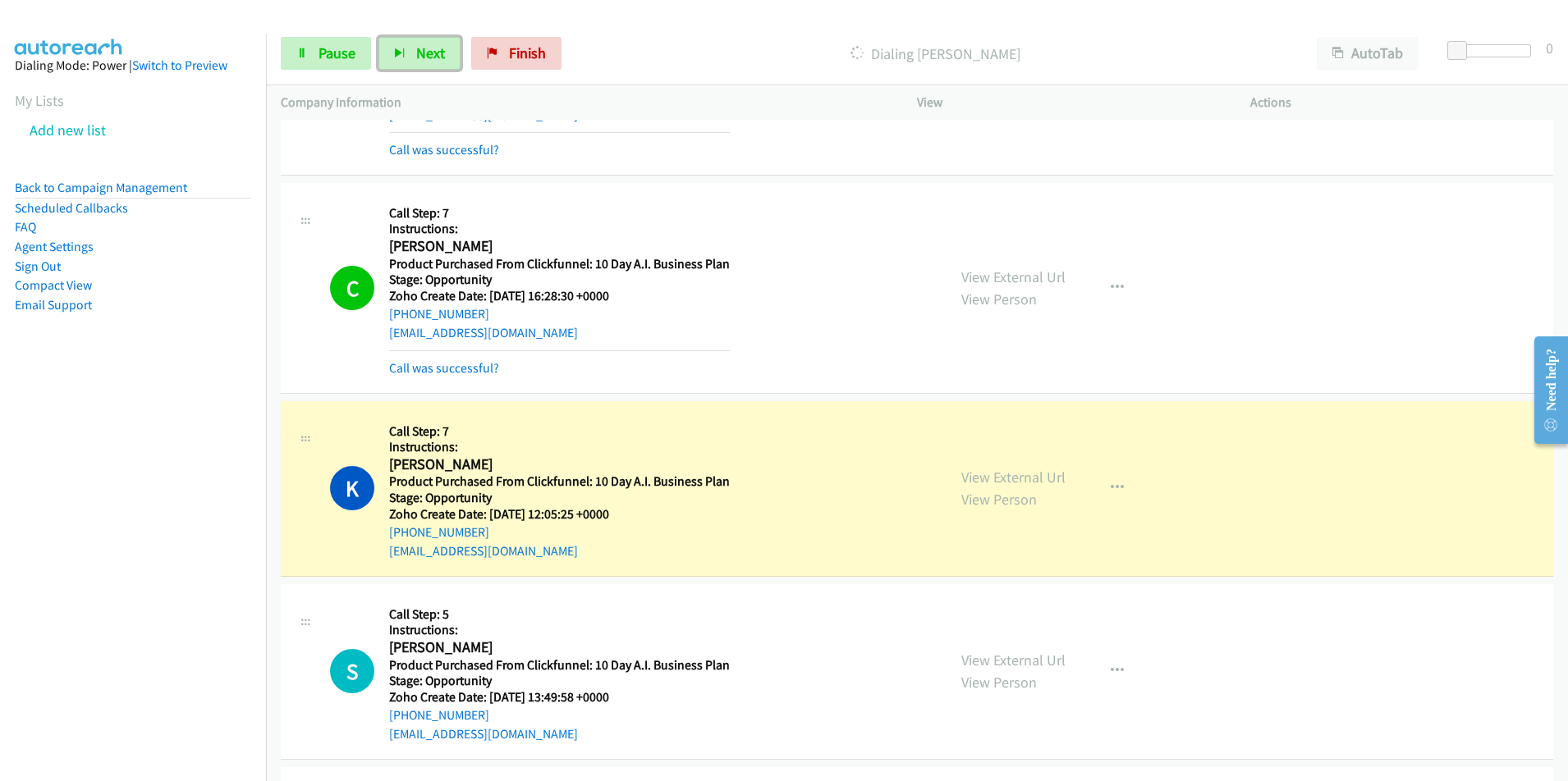
scroll to position [1753, 0]
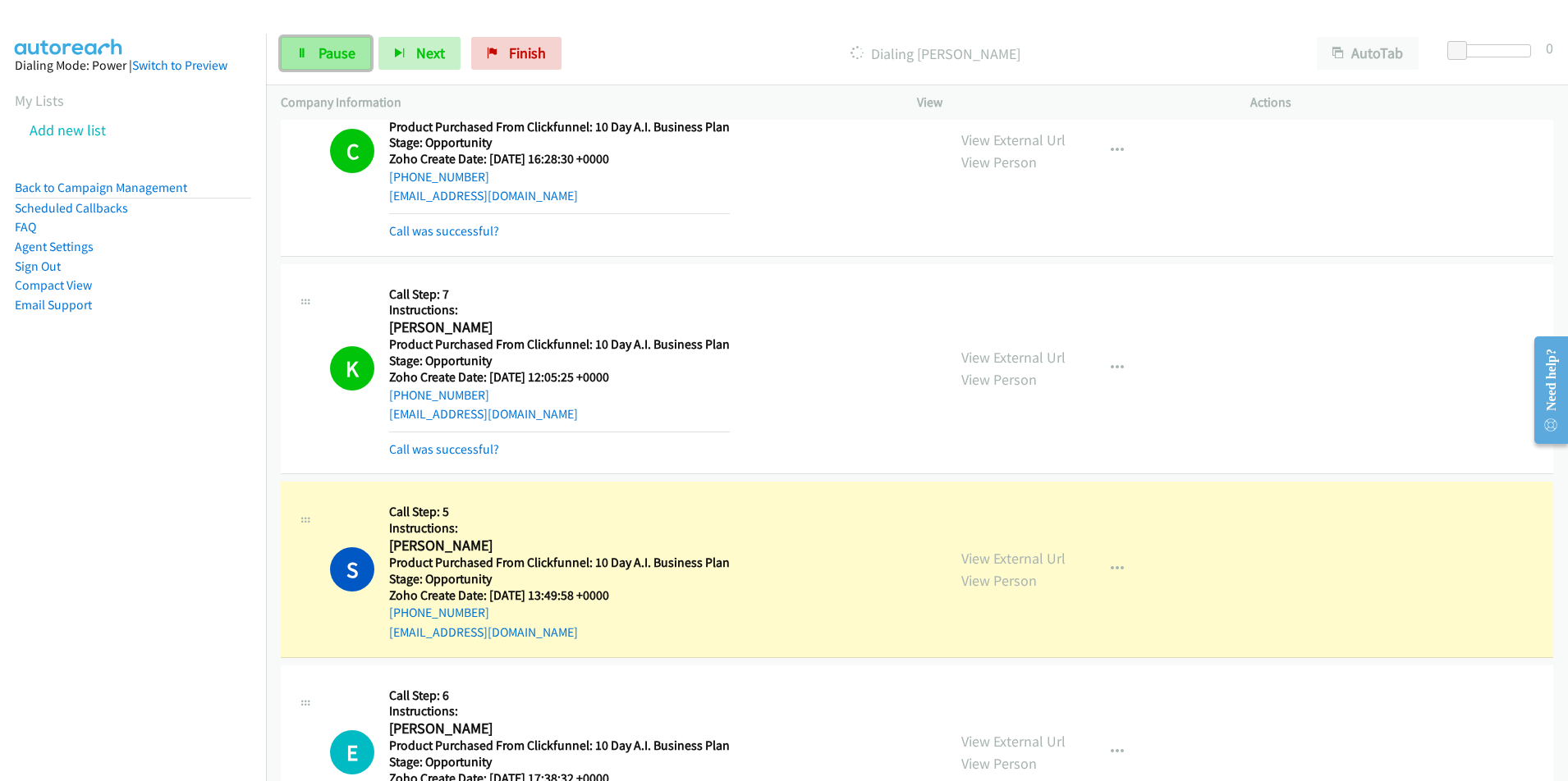
click at [344, 44] on span "Pause" at bounding box center [337, 52] width 37 height 19
